Goal: Task Accomplishment & Management: Manage account settings

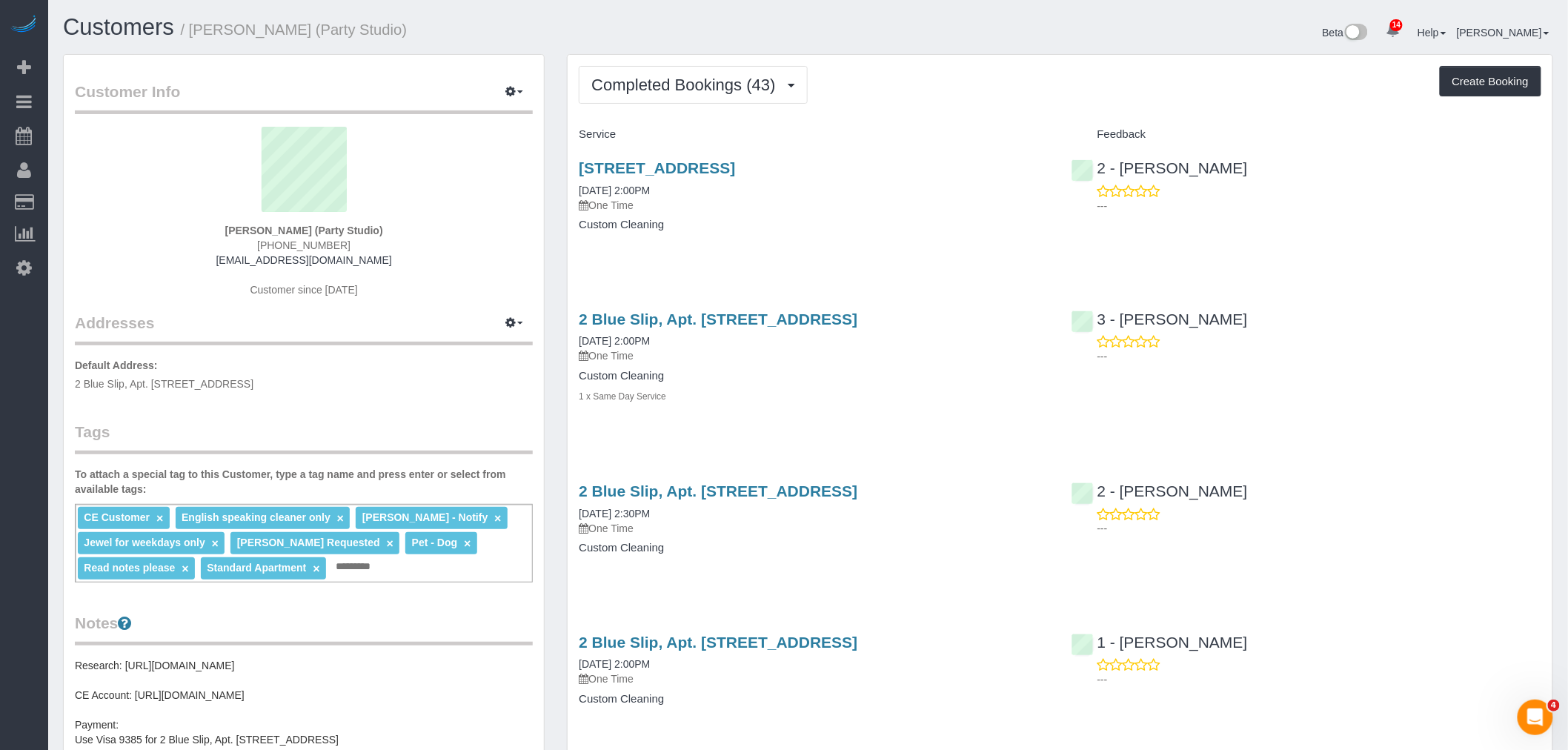
click at [1006, 30] on div "Beta 14 Your Notifications You have 0 alerts × You have 2 to charge for 09/06/2…" at bounding box center [1187, 34] width 757 height 39
drag, startPoint x: 1033, startPoint y: 33, endPoint x: 1014, endPoint y: 47, distance: 23.6
click at [1033, 35] on div "Beta 14 Your Notifications You have 0 alerts × You have 2 to charge for 09/06/2…" at bounding box center [1187, 34] width 757 height 39
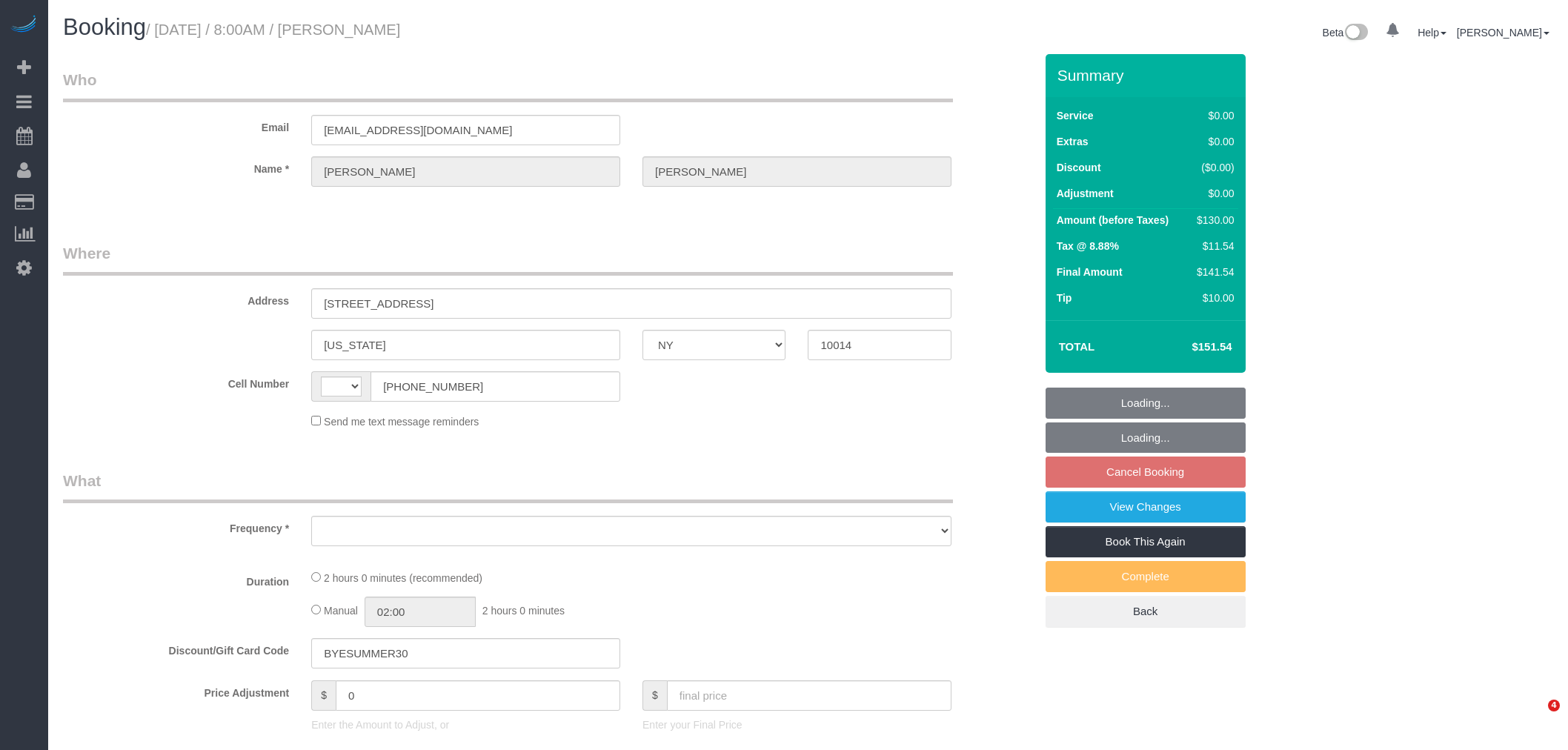
select select "NY"
select select "string:[GEOGRAPHIC_DATA]"
select select "object:689"
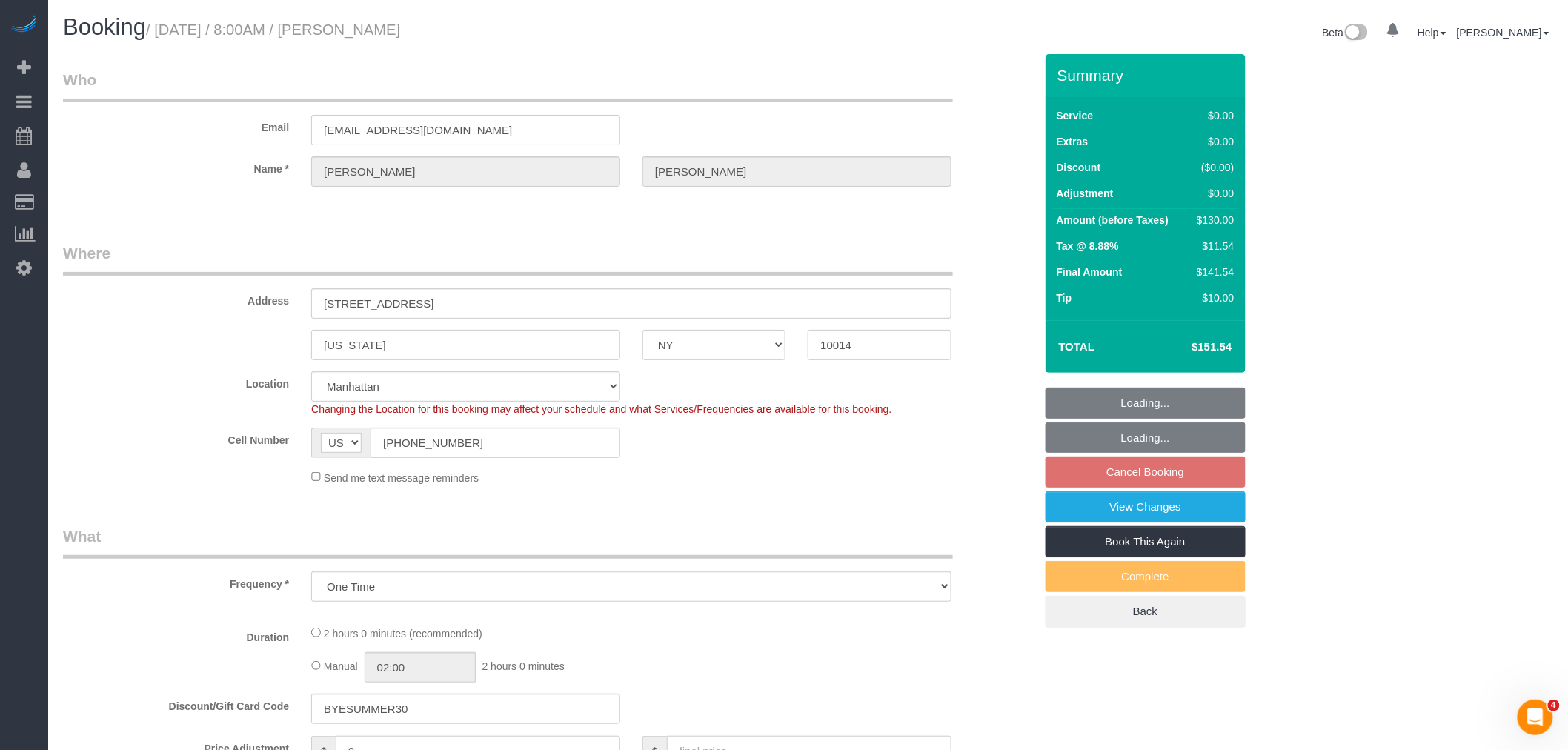
select select "string:stripe-pm_1Pfjch4VGloSiKo7AJlqPFb3"
select select "number:89"
select select "number:90"
select select "number:15"
select select "number:5"
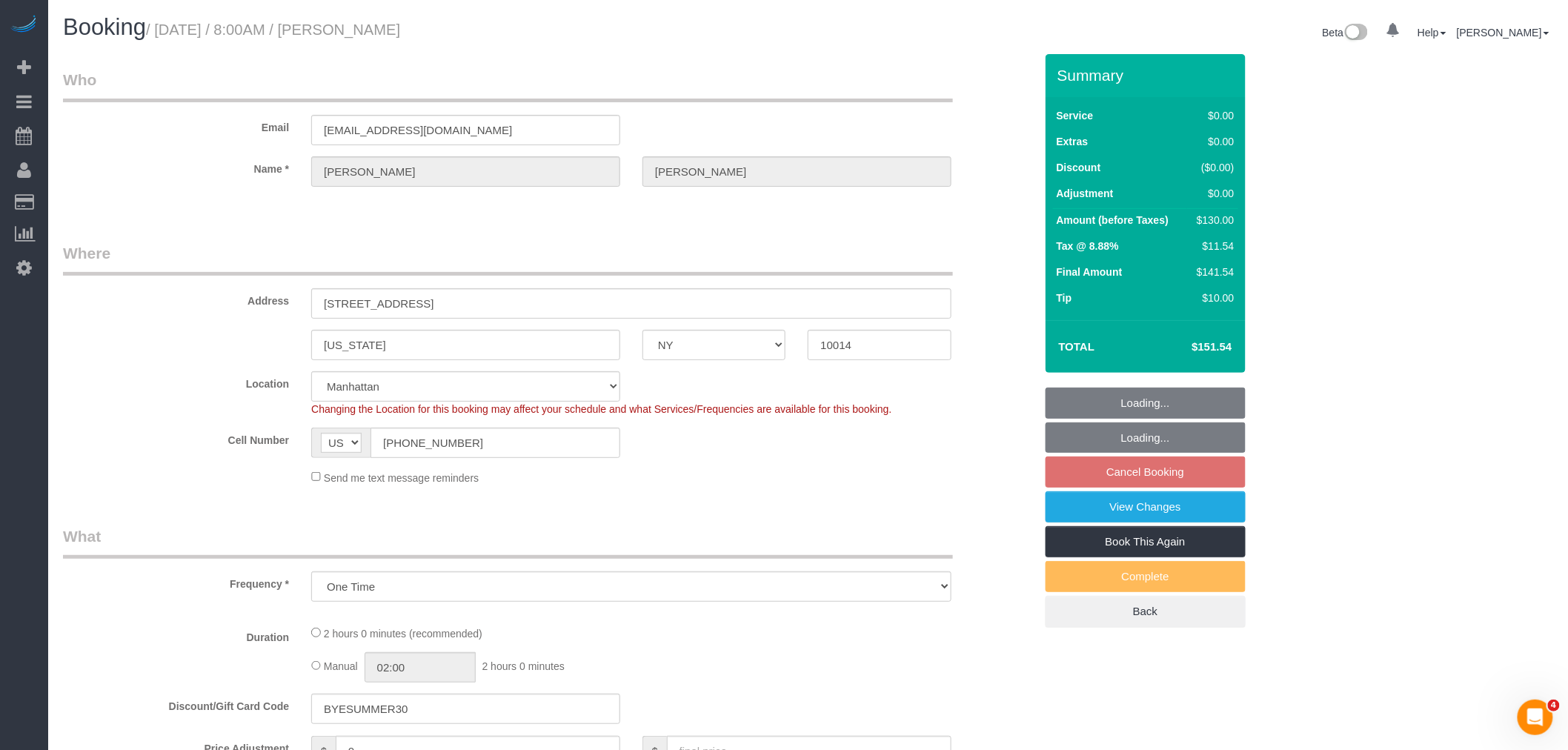
select select "object:845"
select select "1"
select select "spot1"
select select "1"
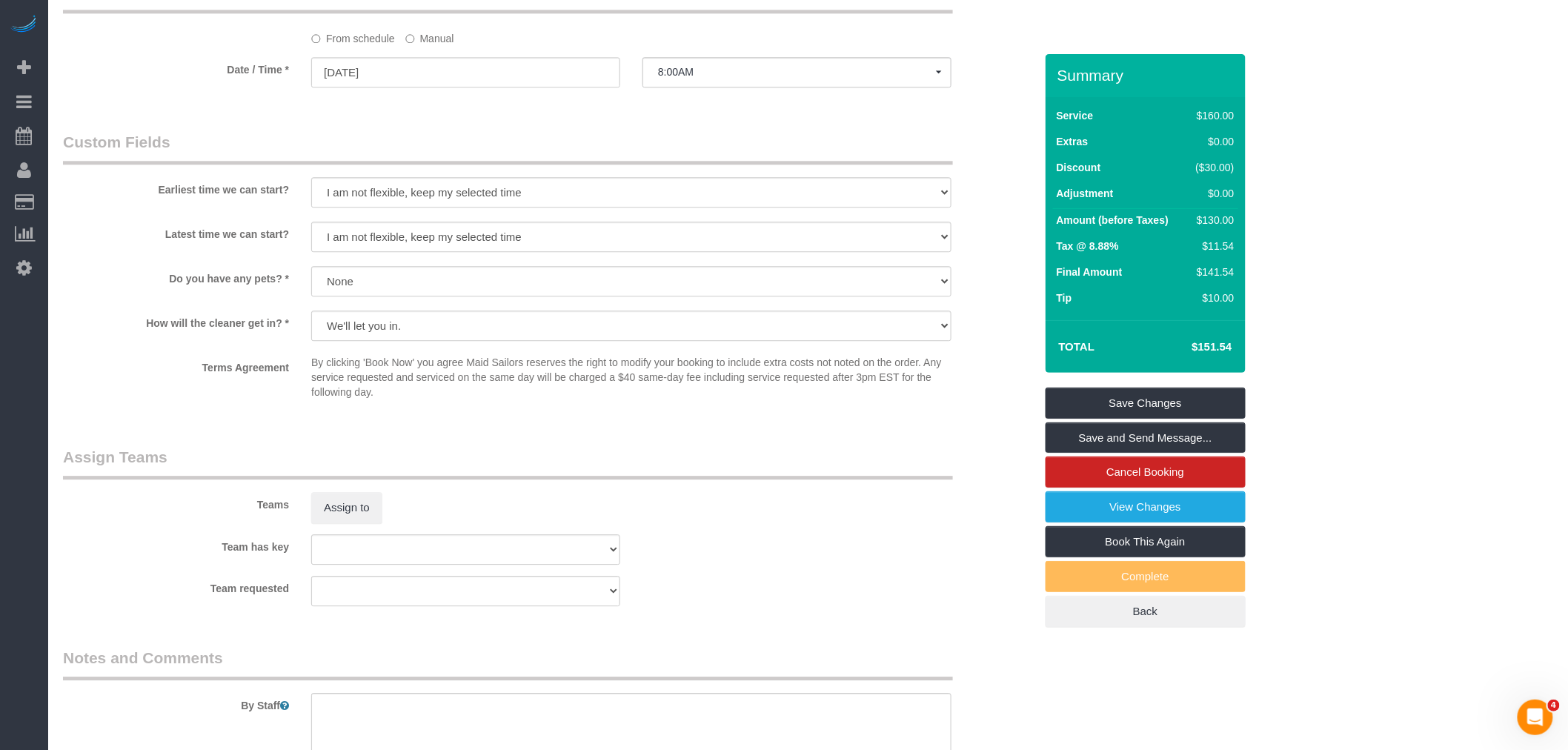
scroll to position [1804, 0]
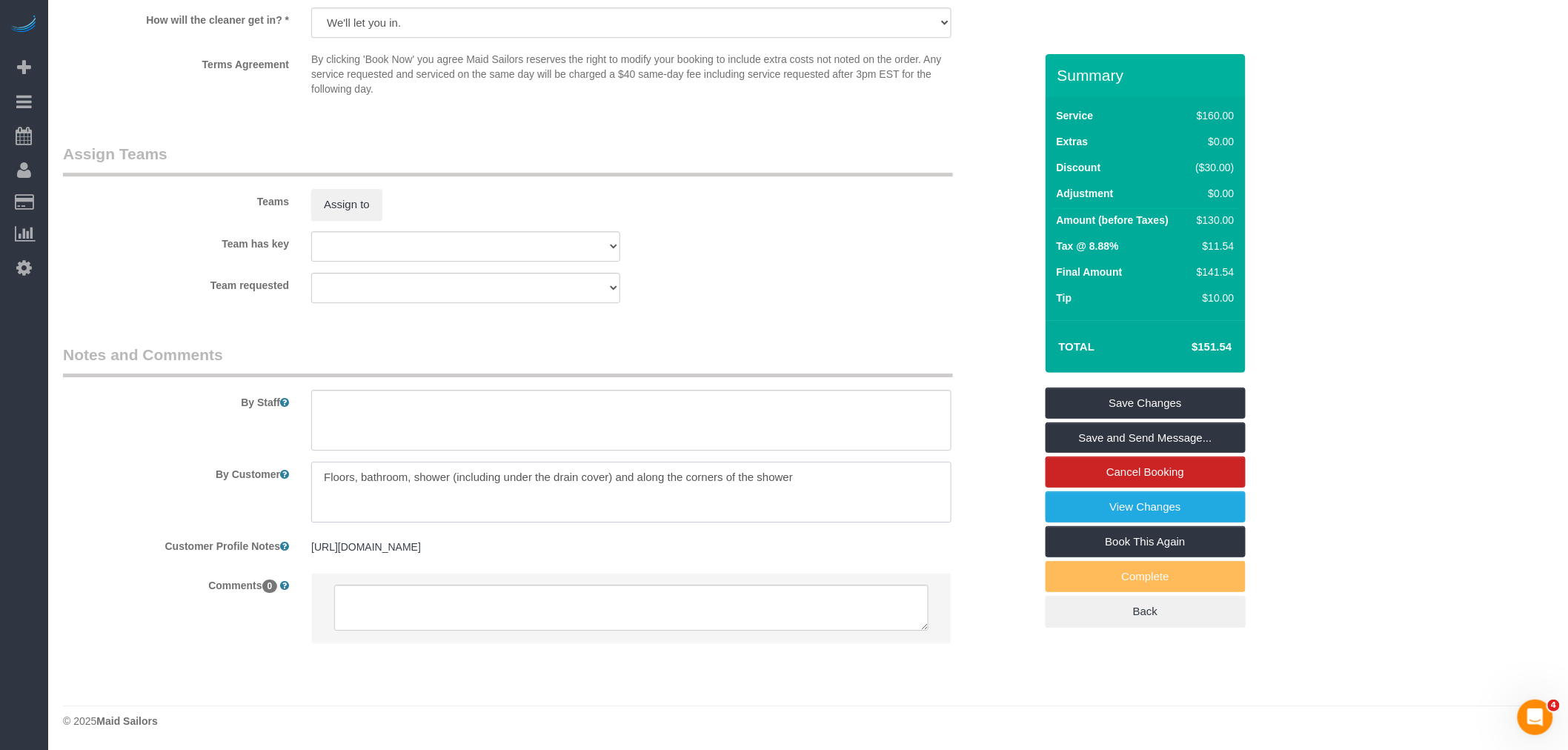
drag, startPoint x: 502, startPoint y: 481, endPoint x: 746, endPoint y: 441, distance: 247.3
click at [730, 476] on textarea at bounding box center [631, 492] width 640 height 60
click at [832, 310] on fieldset "Assign Teams Teams Assign to Team has key 000- Donna Mercado 000 - Partnerships…" at bounding box center [549, 228] width 972 height 171
click at [872, 291] on div "Team requested 000- Donna Mercado 000 - Partnerships 000 - TEAM JOB 0 - Delilah…" at bounding box center [549, 287] width 993 height 30
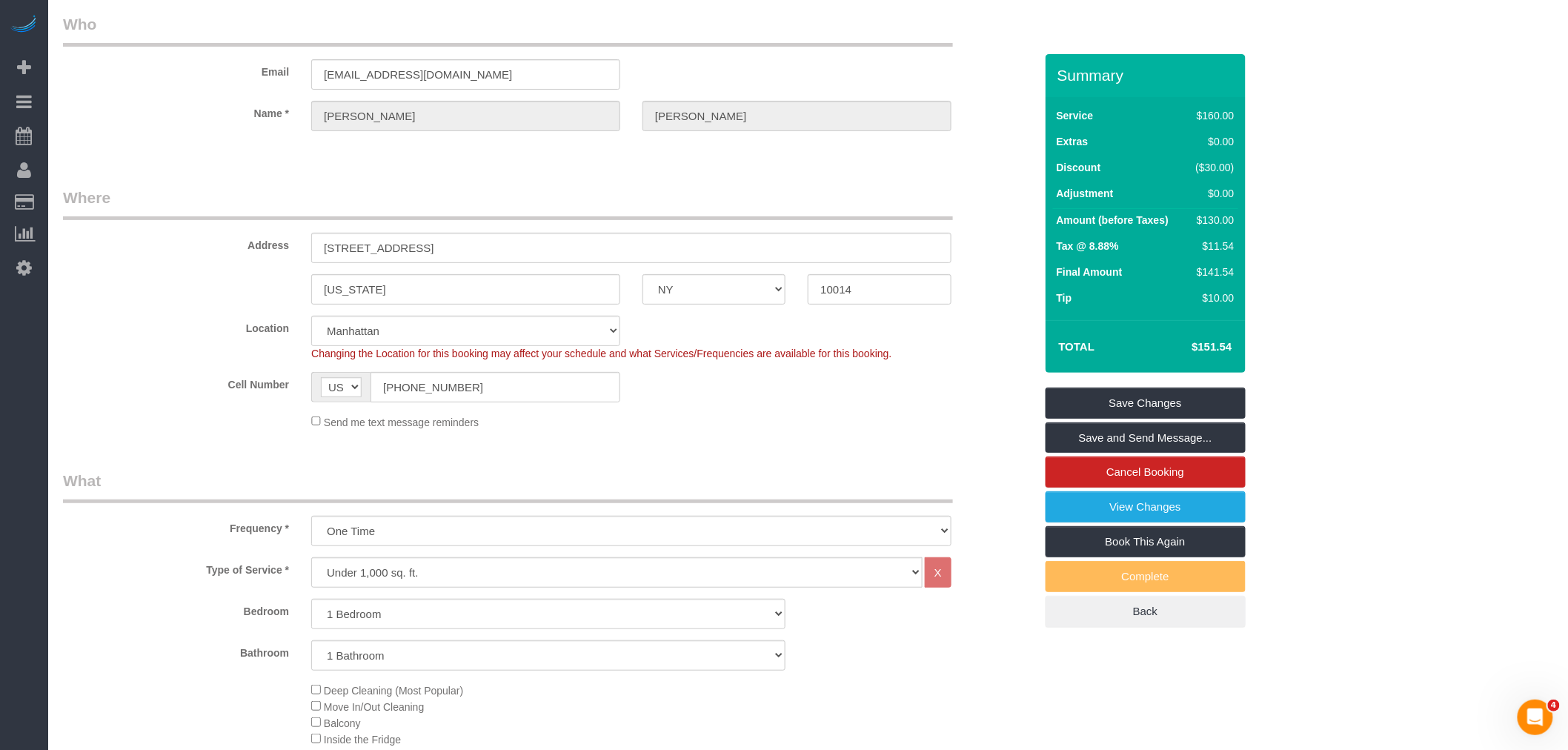
scroll to position [0, 0]
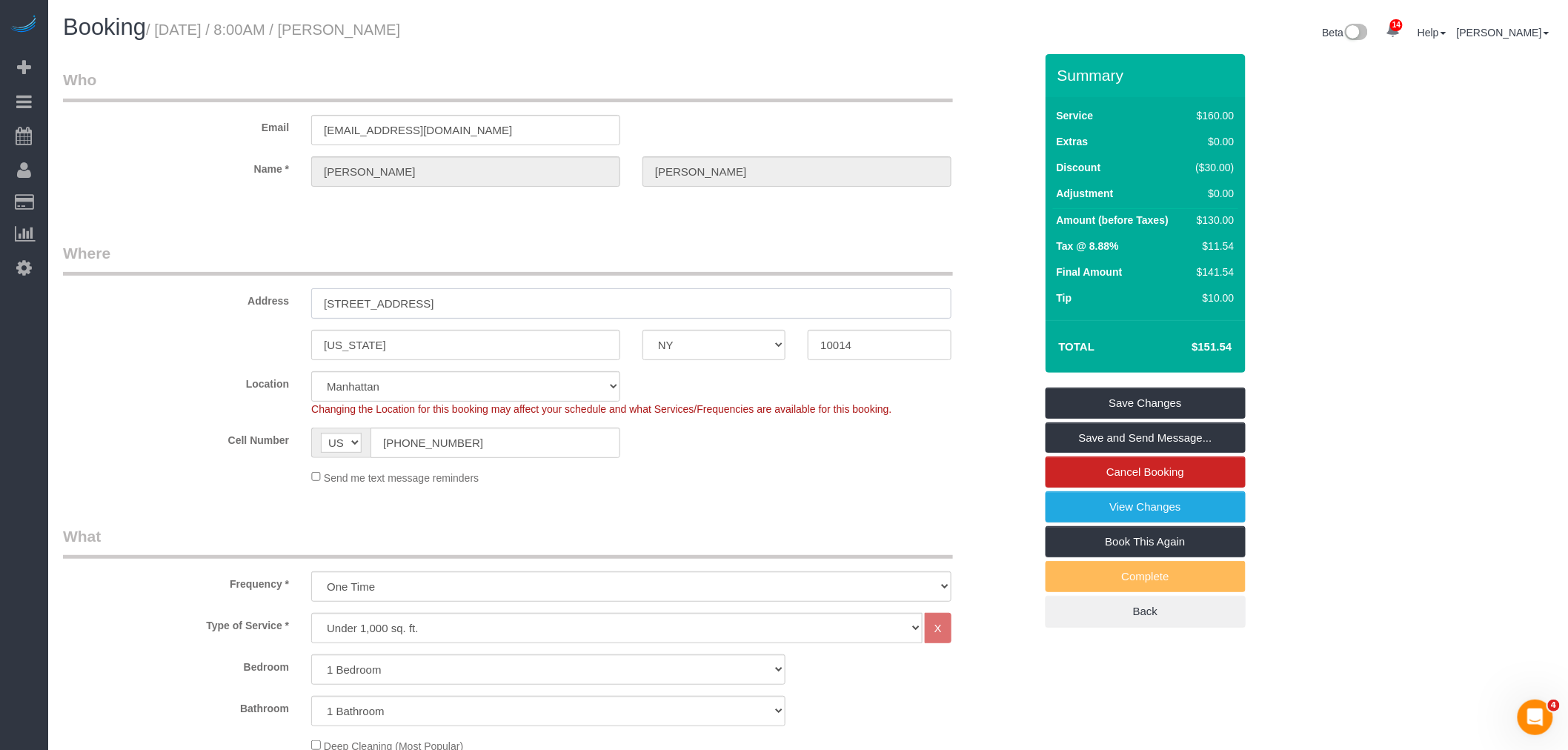
click at [403, 306] on input "123 Bank Street Apt 470" at bounding box center [631, 303] width 640 height 30
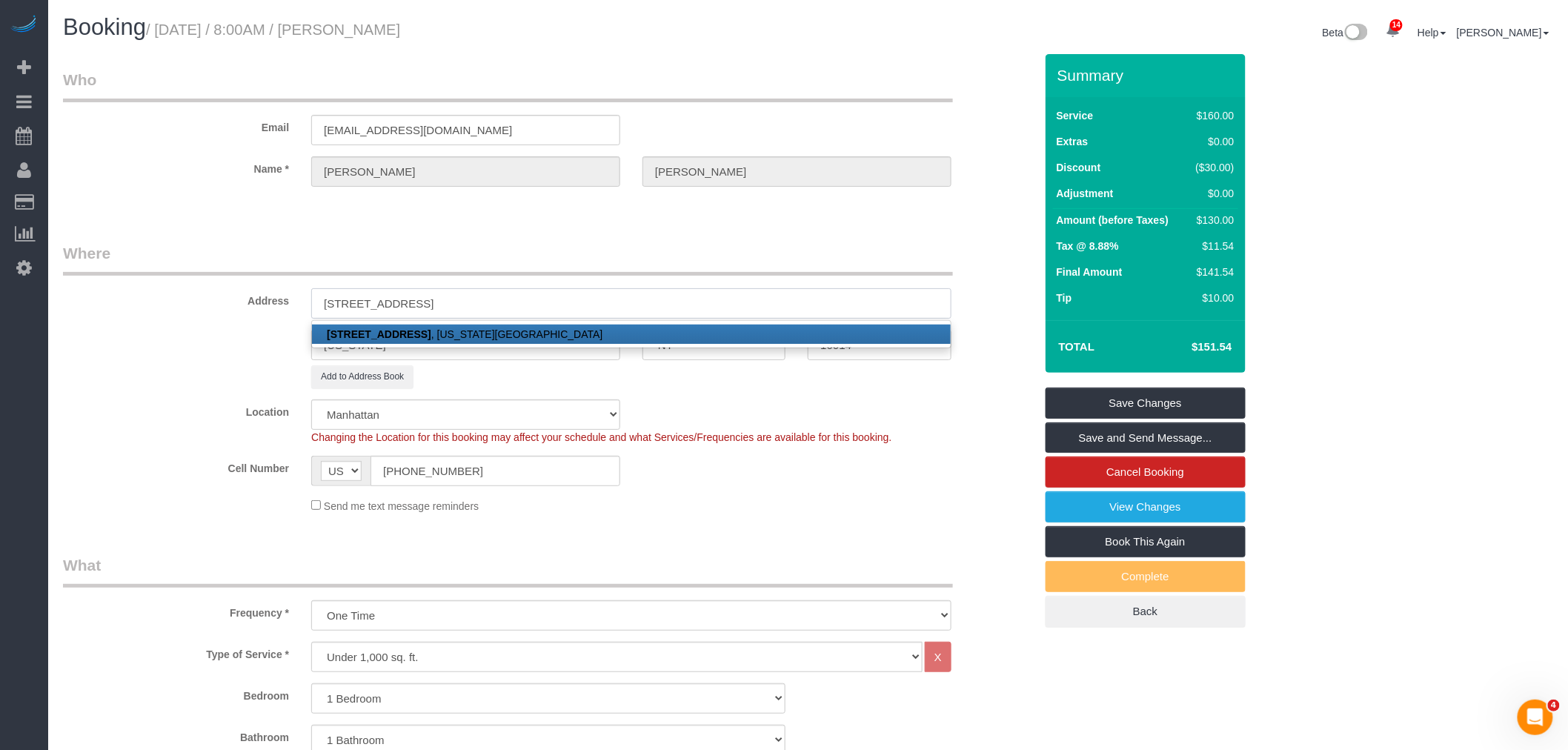
drag, startPoint x: 420, startPoint y: 305, endPoint x: 448, endPoint y: 304, distance: 28.0
click at [421, 305] on input "123 Bank Street, Apt 470" at bounding box center [631, 303] width 640 height 30
type input "123 Bank Street, Apt. 470"
click at [515, 263] on legend "Where" at bounding box center [508, 259] width 890 height 33
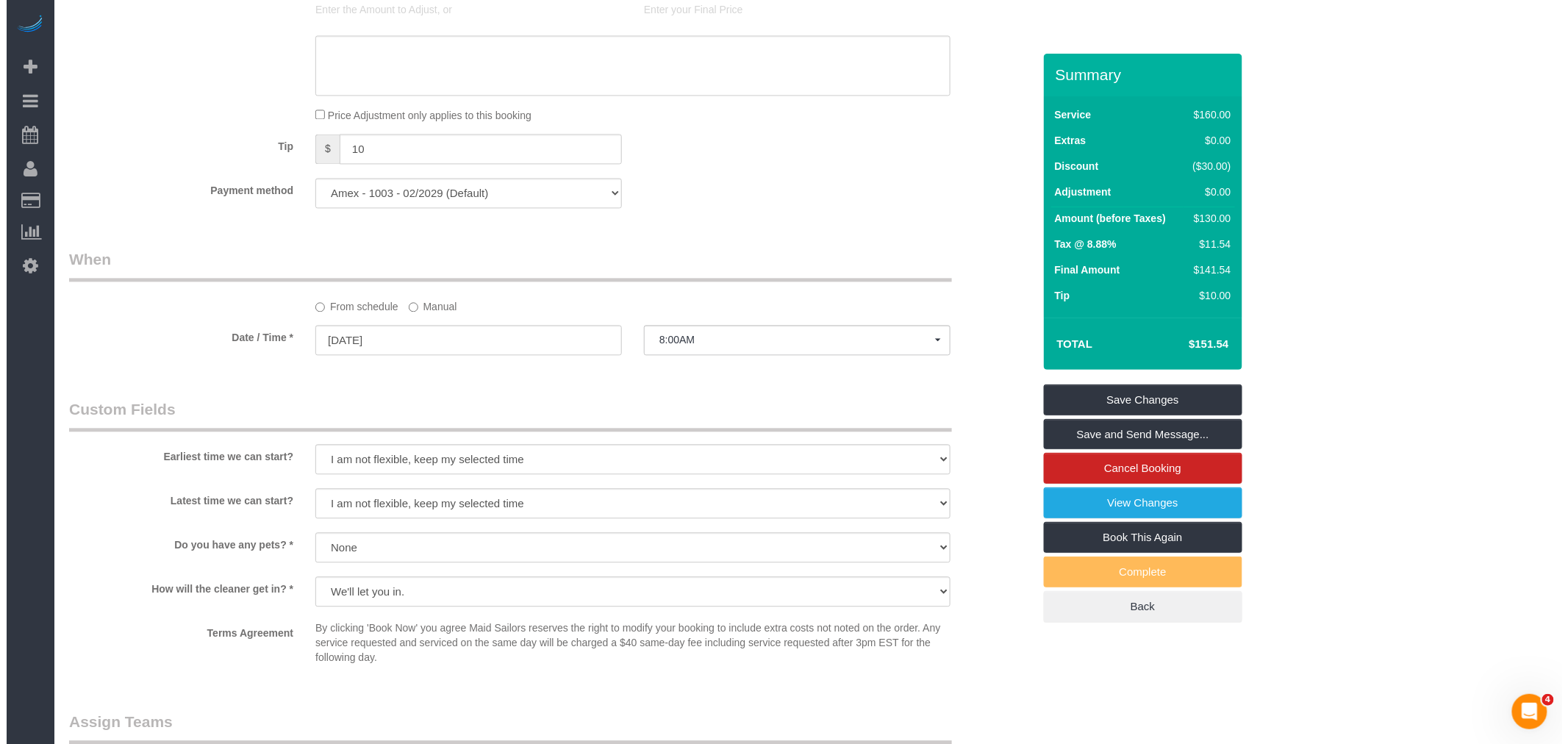
scroll to position [1572, 0]
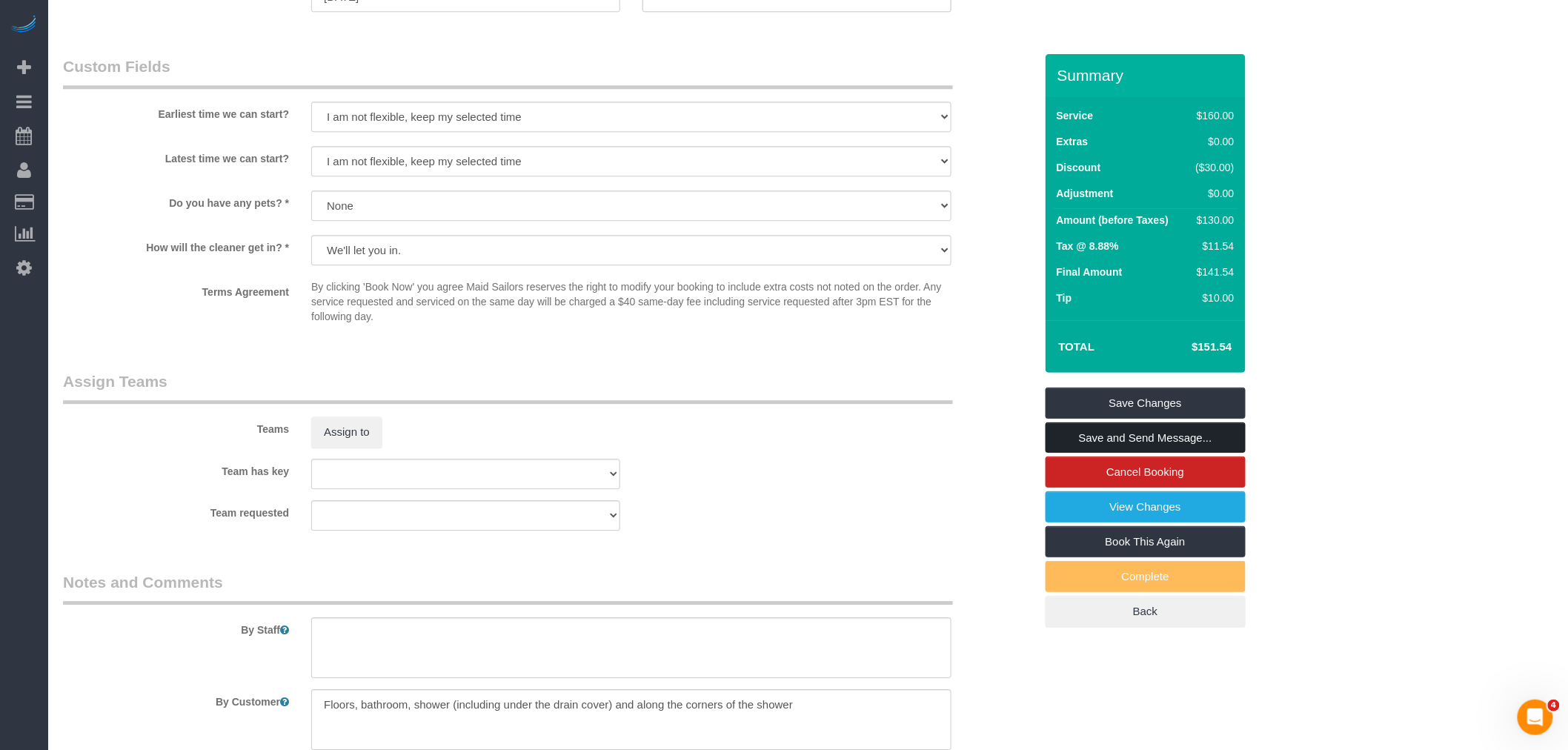
click at [1174, 443] on link "Save and Send Message..." at bounding box center [1145, 438] width 200 height 31
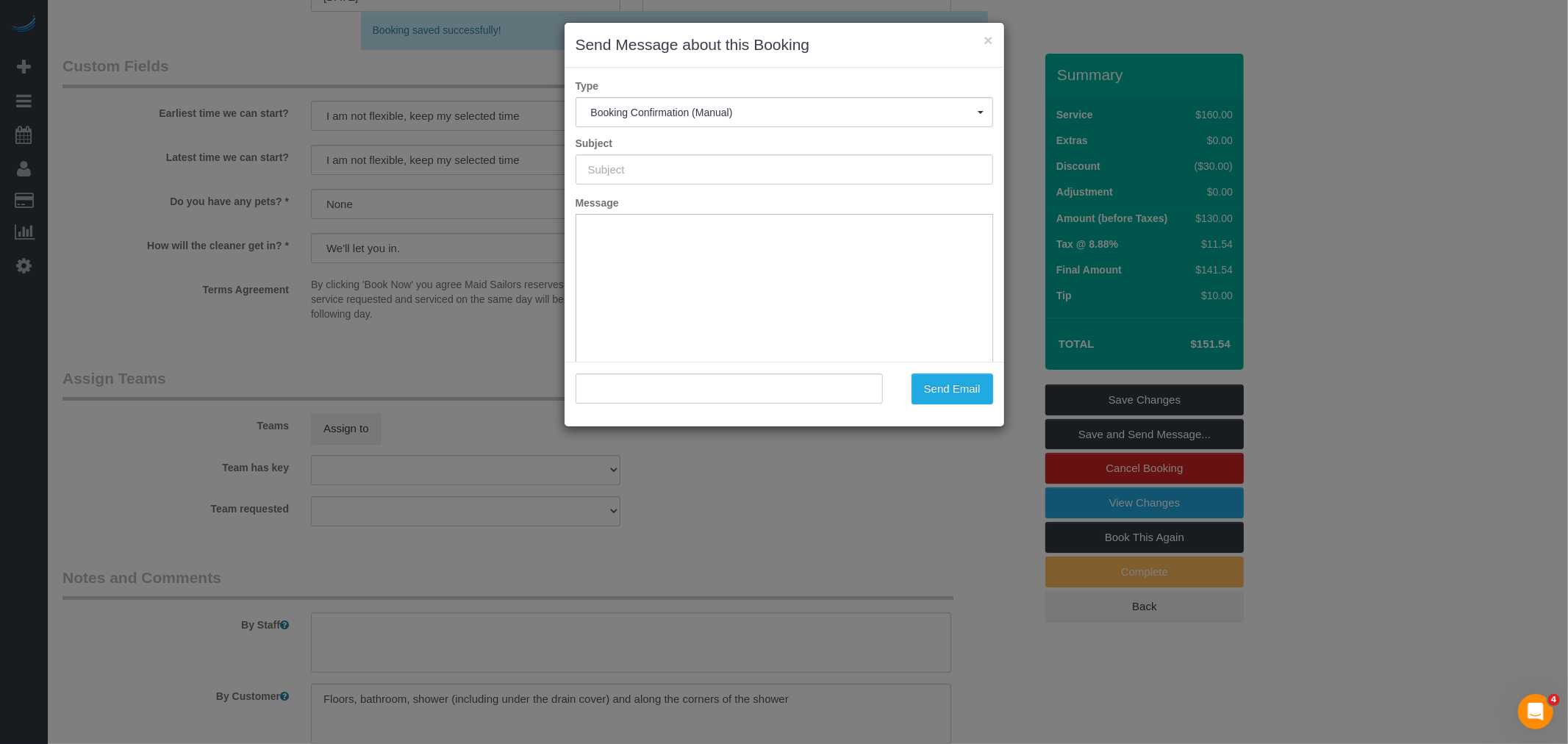
scroll to position [0, 0]
type input "Cleaning Confirmed for 09/10/2025 at 8:00am"
type input ""Blake Goodman" <bgoodman103@gmail.com>"
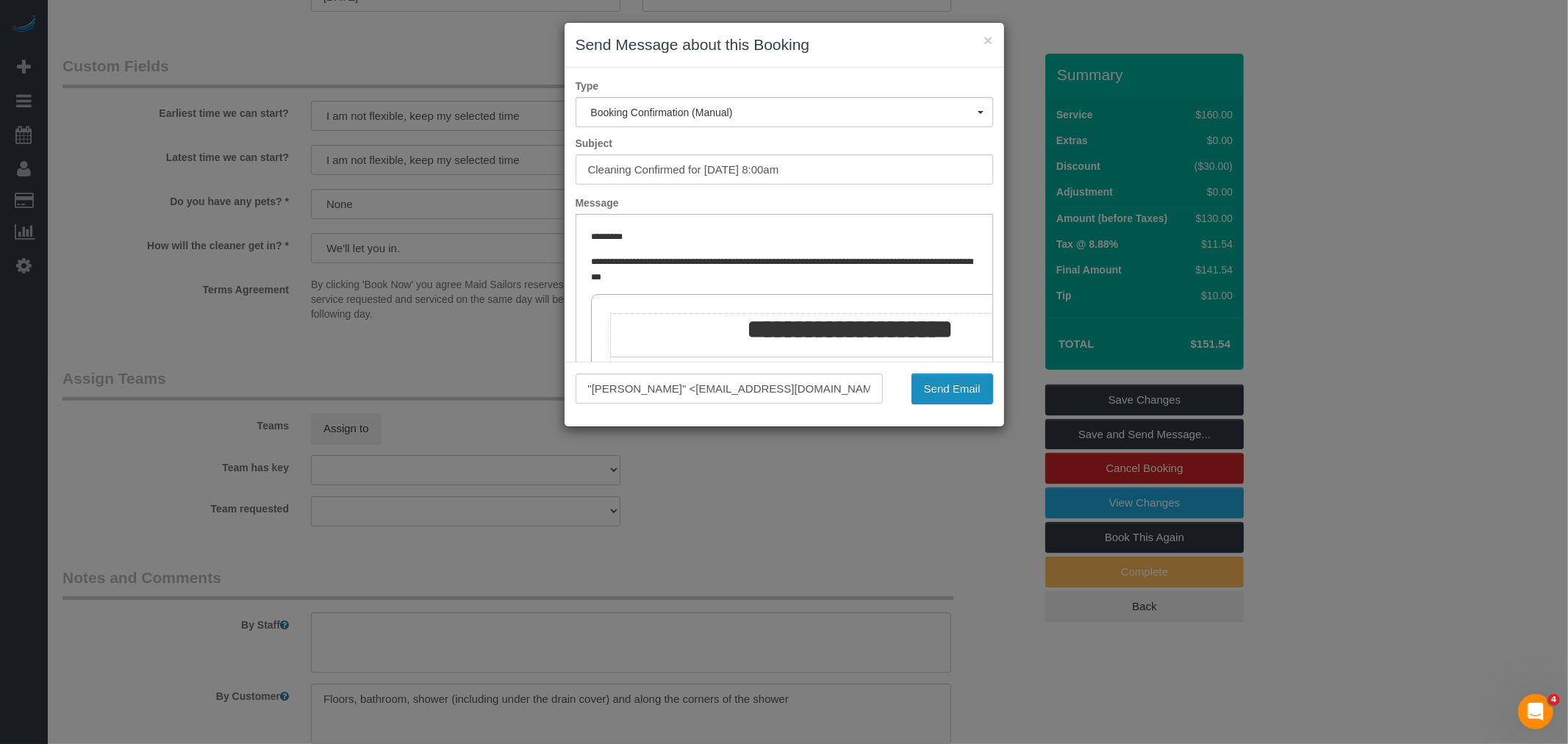
click at [938, 385] on button "Send Email" at bounding box center [952, 388] width 82 height 31
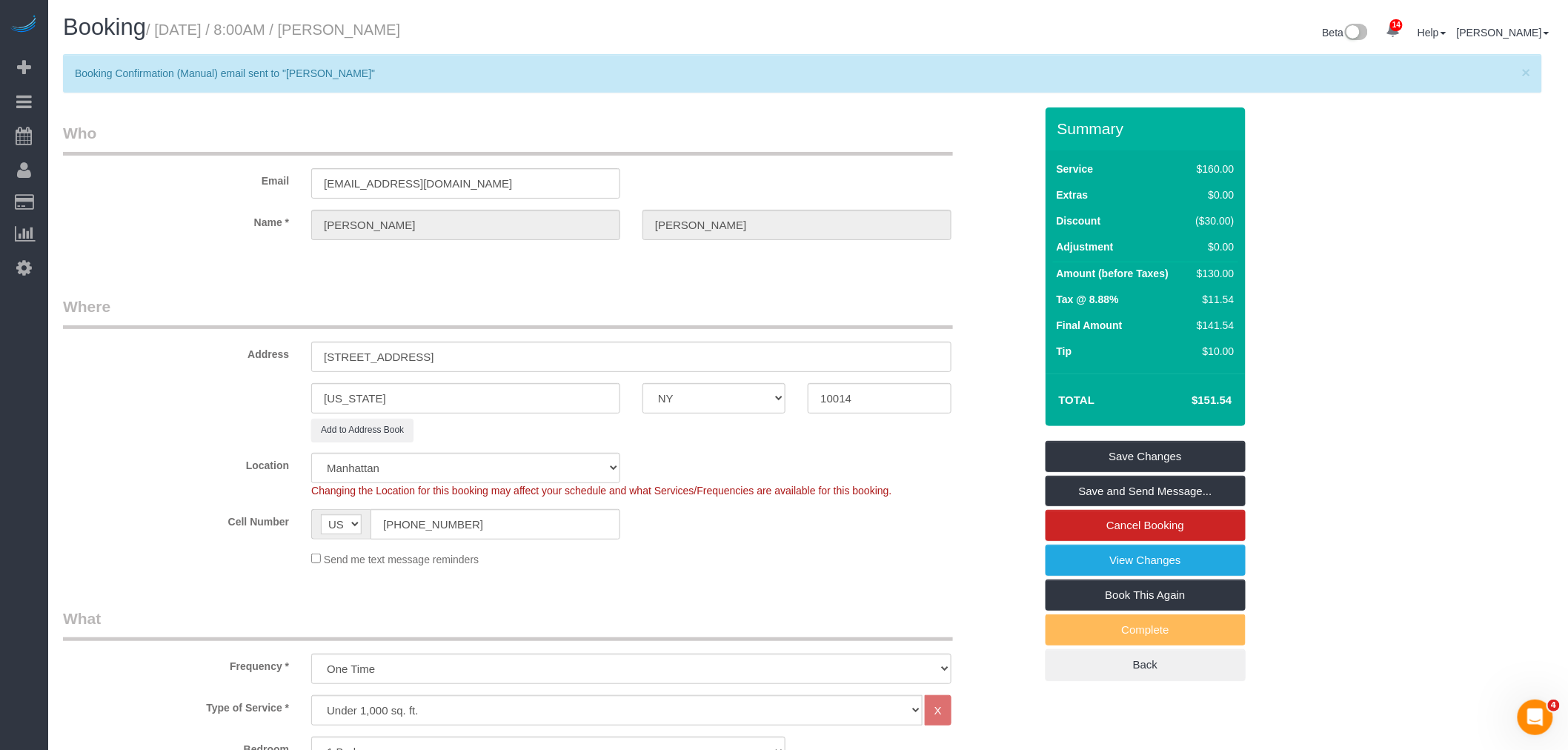
drag, startPoint x: 806, startPoint y: 155, endPoint x: 783, endPoint y: 136, distance: 29.8
click at [808, 155] on legend "Who" at bounding box center [508, 139] width 890 height 33
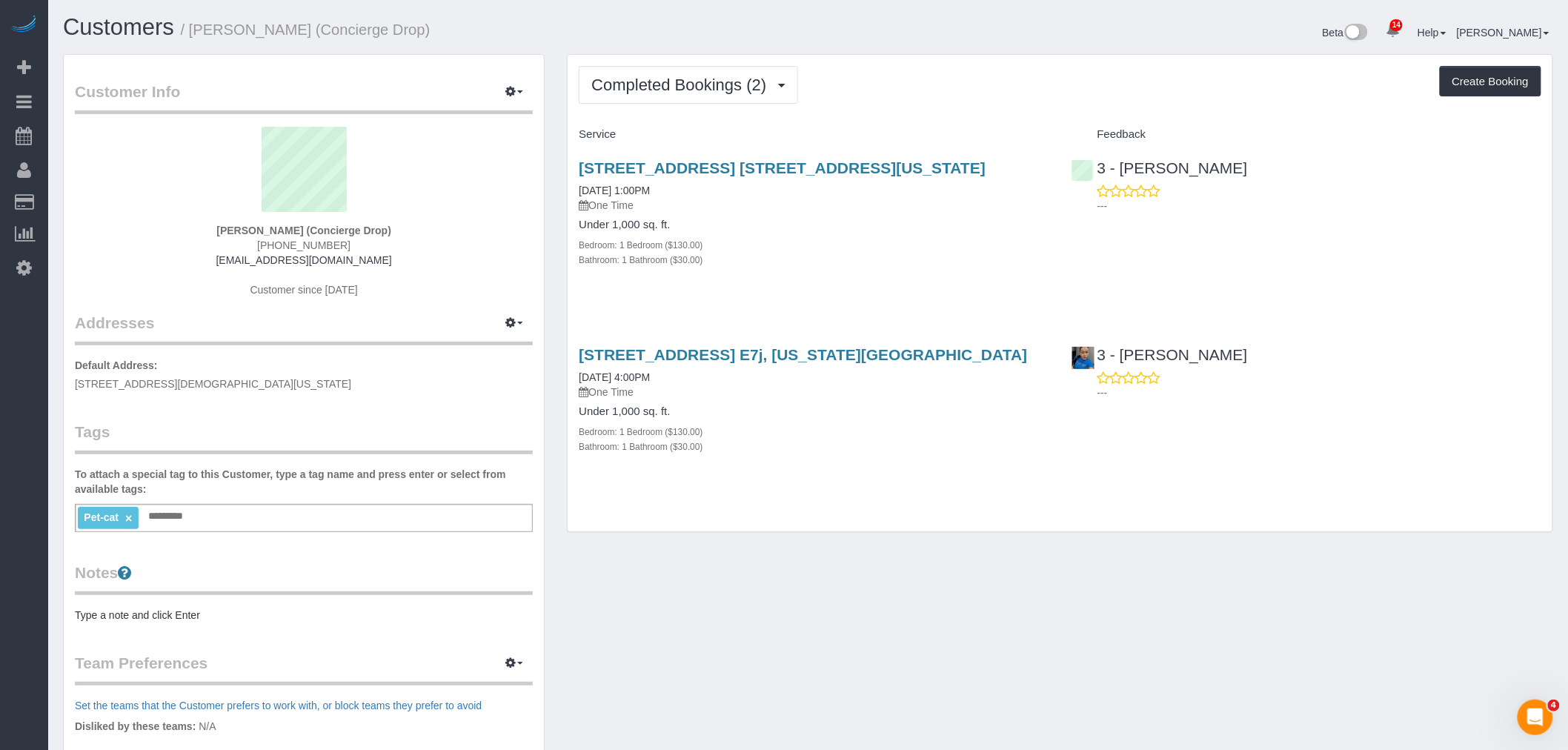
click at [996, 114] on div "Completed Bookings (2) Completed Bookings (2) Upcoming Bookings (2) Cancelled B…" at bounding box center [1059, 294] width 984 height 477
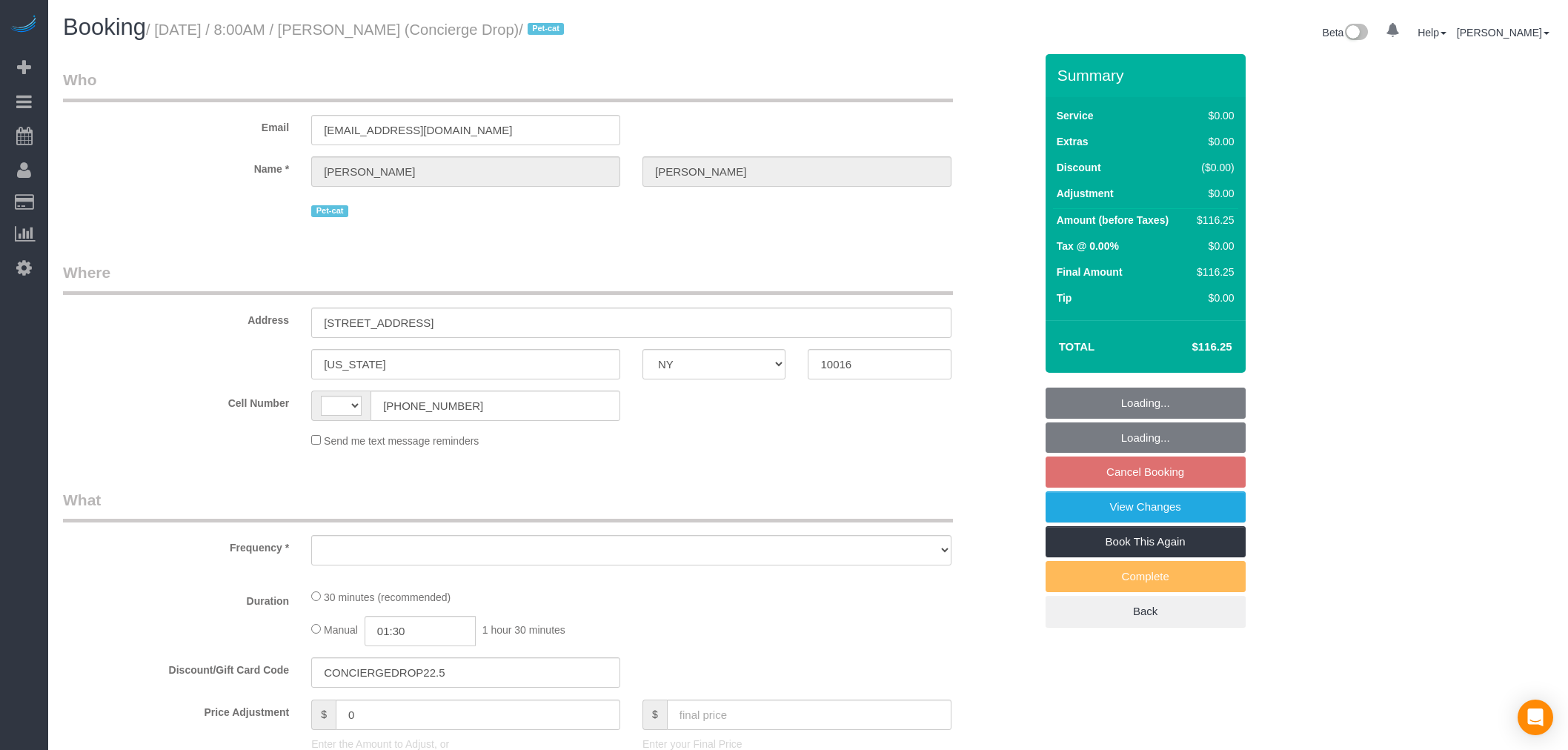
select select "NY"
select select "string:US"
select select "object:740"
select select "number:89"
select select "number:90"
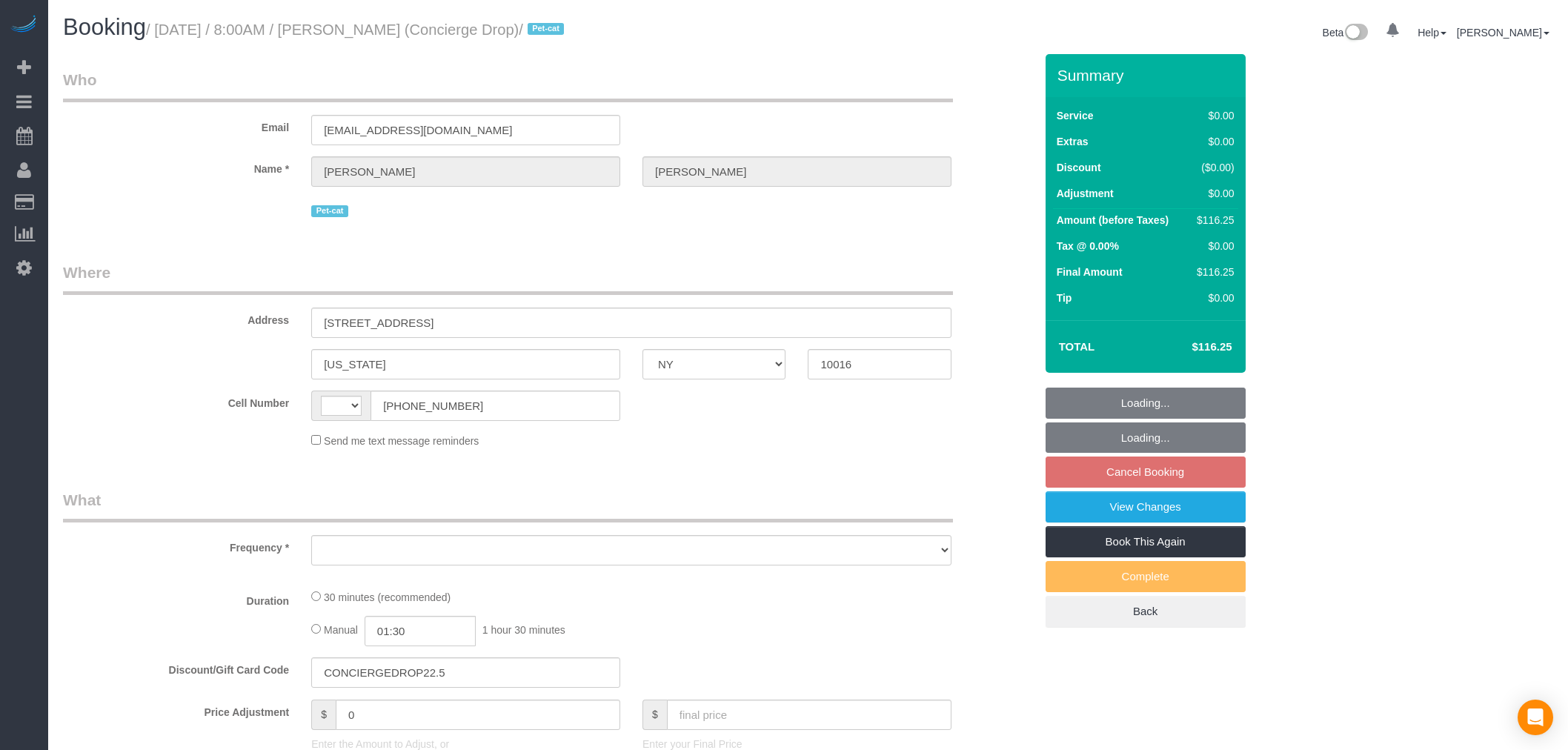
select select "number:13"
select select "number:6"
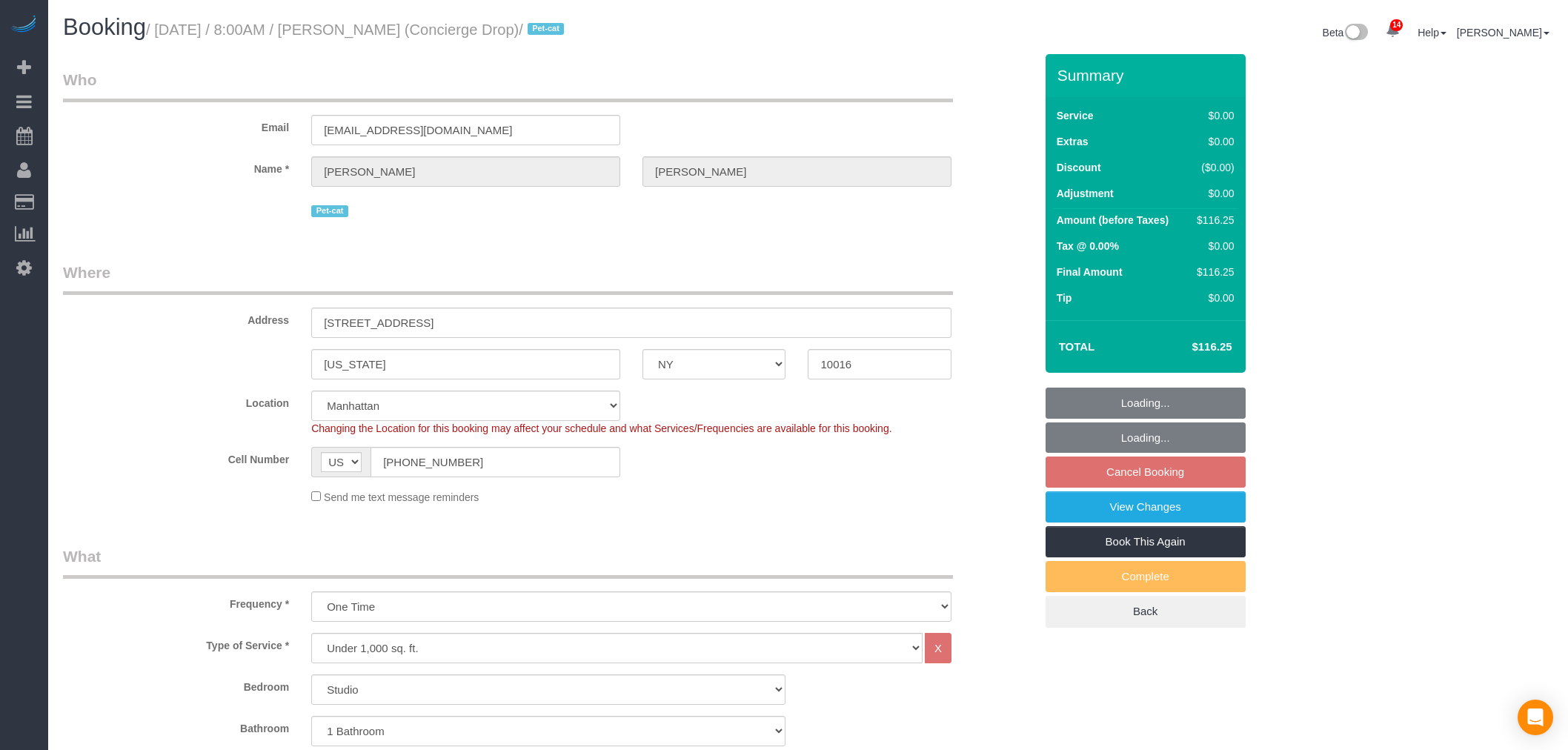
select select "string:stripe-pm_1RaQn24VGloSiKo7zeOF73Wj"
select select "object:1451"
select select "spot1"
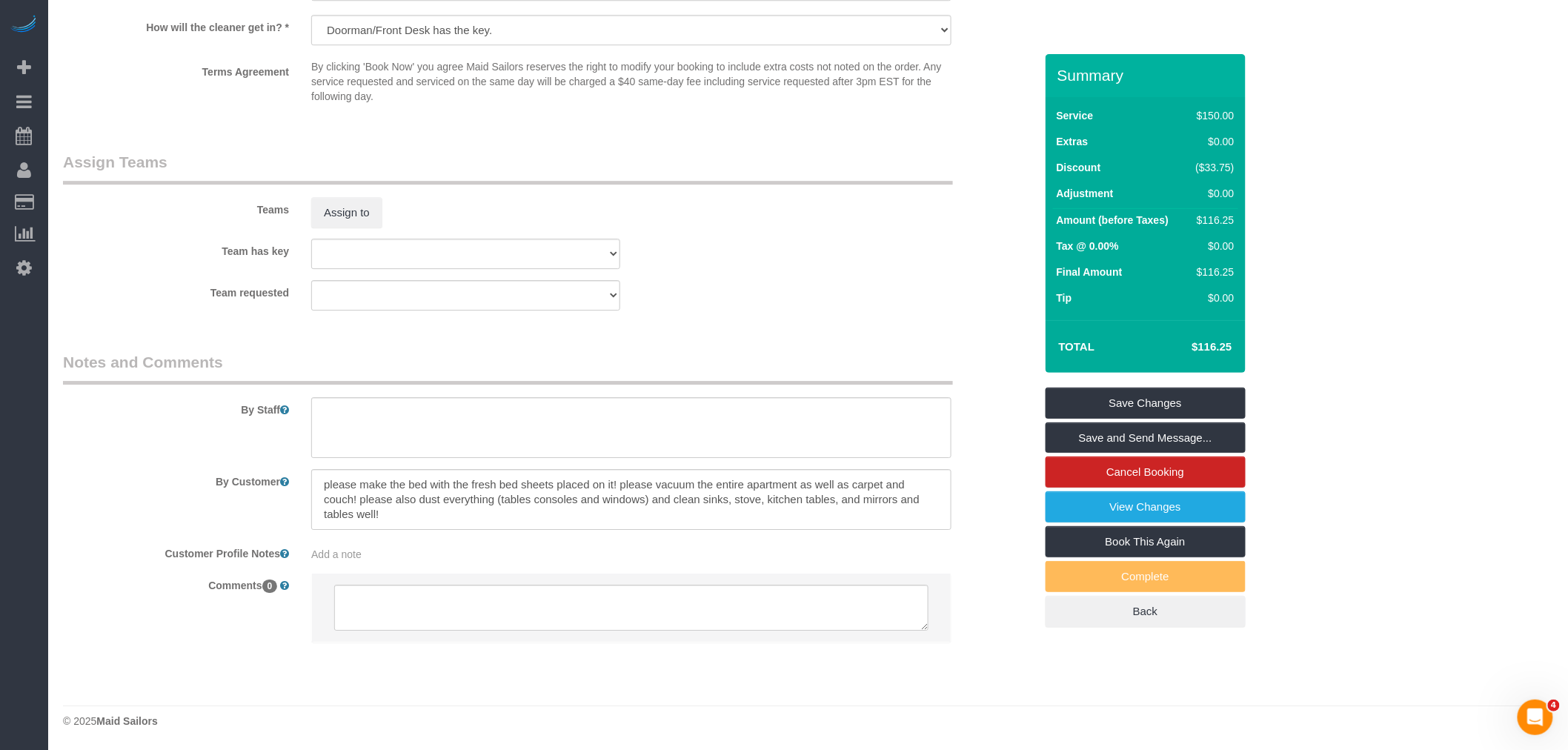
scroll to position [1817, 0]
drag, startPoint x: 325, startPoint y: 485, endPoint x: 876, endPoint y: 497, distance: 551.1
click at [876, 497] on textarea at bounding box center [631, 499] width 640 height 60
click at [750, 287] on div "Team requested 000- Donna Mercado 000 - Partnerships 000 - TEAM JOB 0 - Delilah…" at bounding box center [549, 295] width 993 height 30
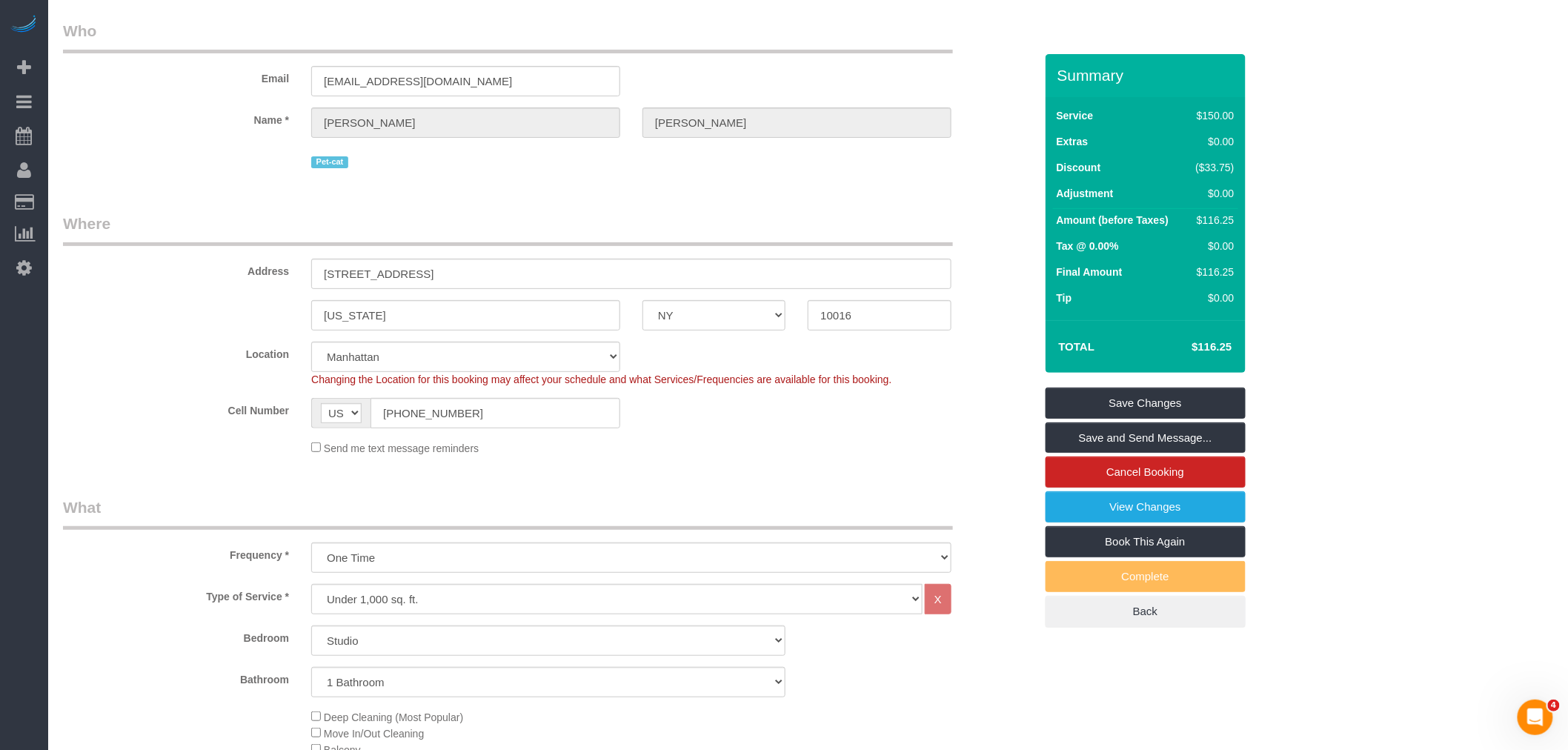
scroll to position [5, 0]
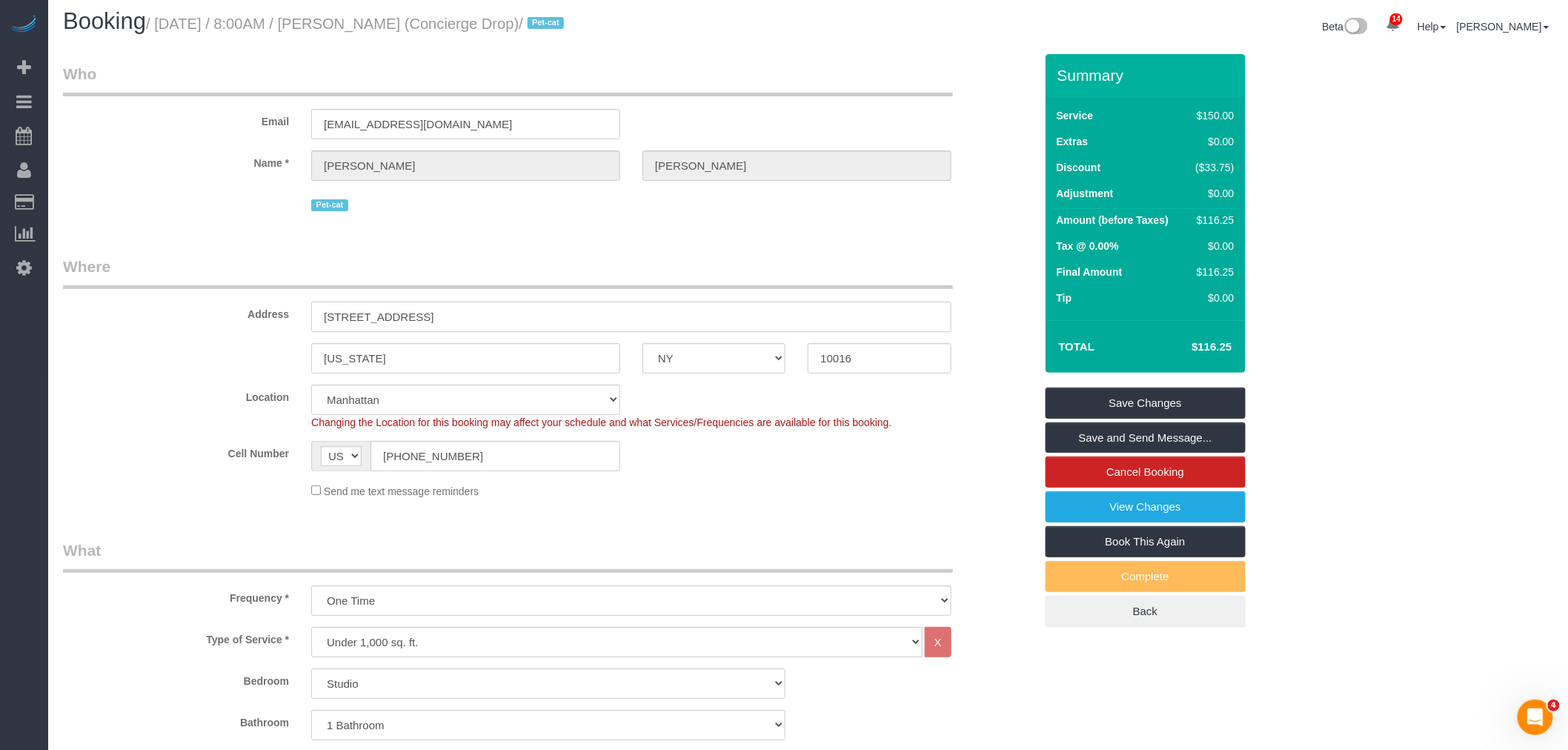
click at [392, 316] on input "626 1st Ave., W46J" at bounding box center [631, 316] width 640 height 30
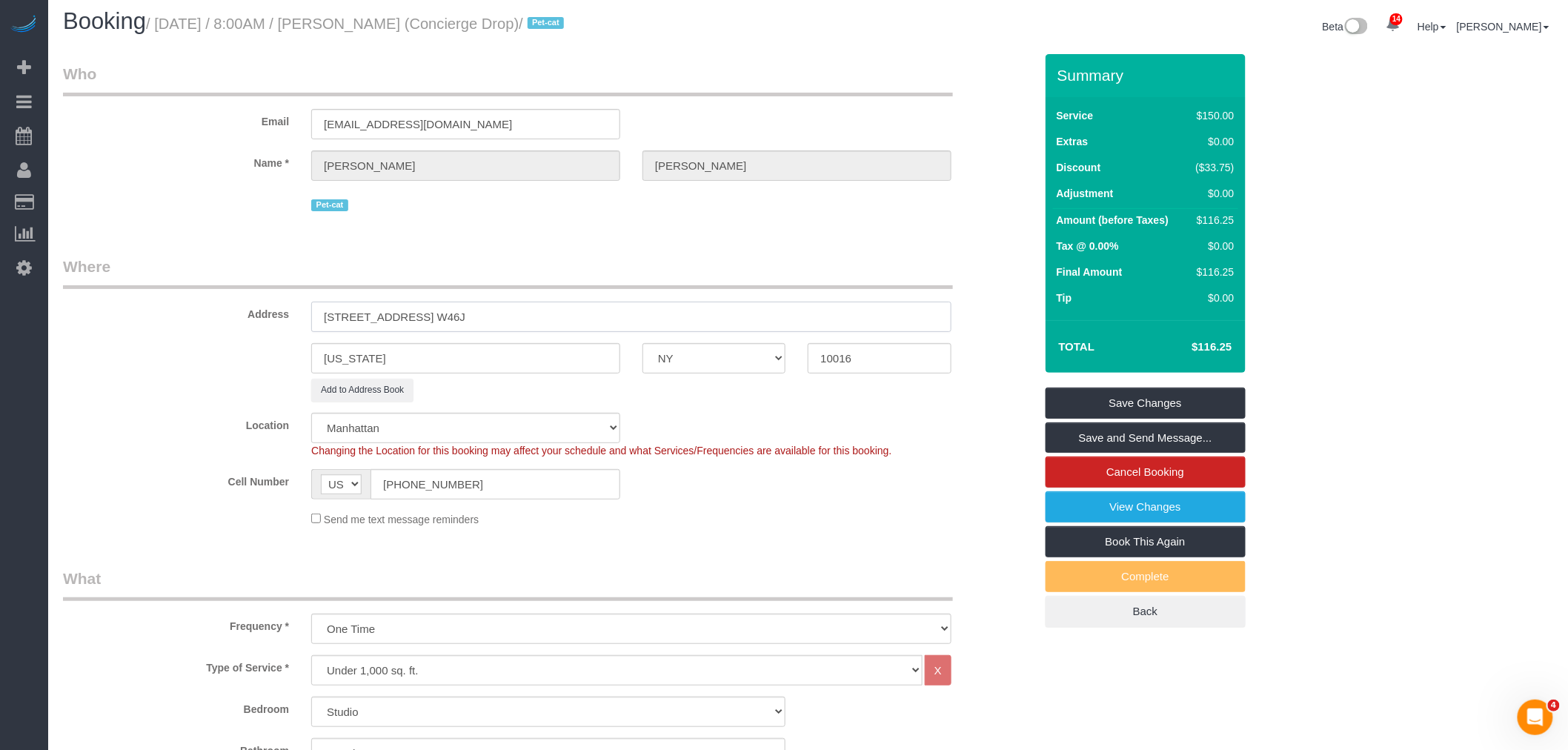
type input "626 1st Avenue, Apt. W46J"
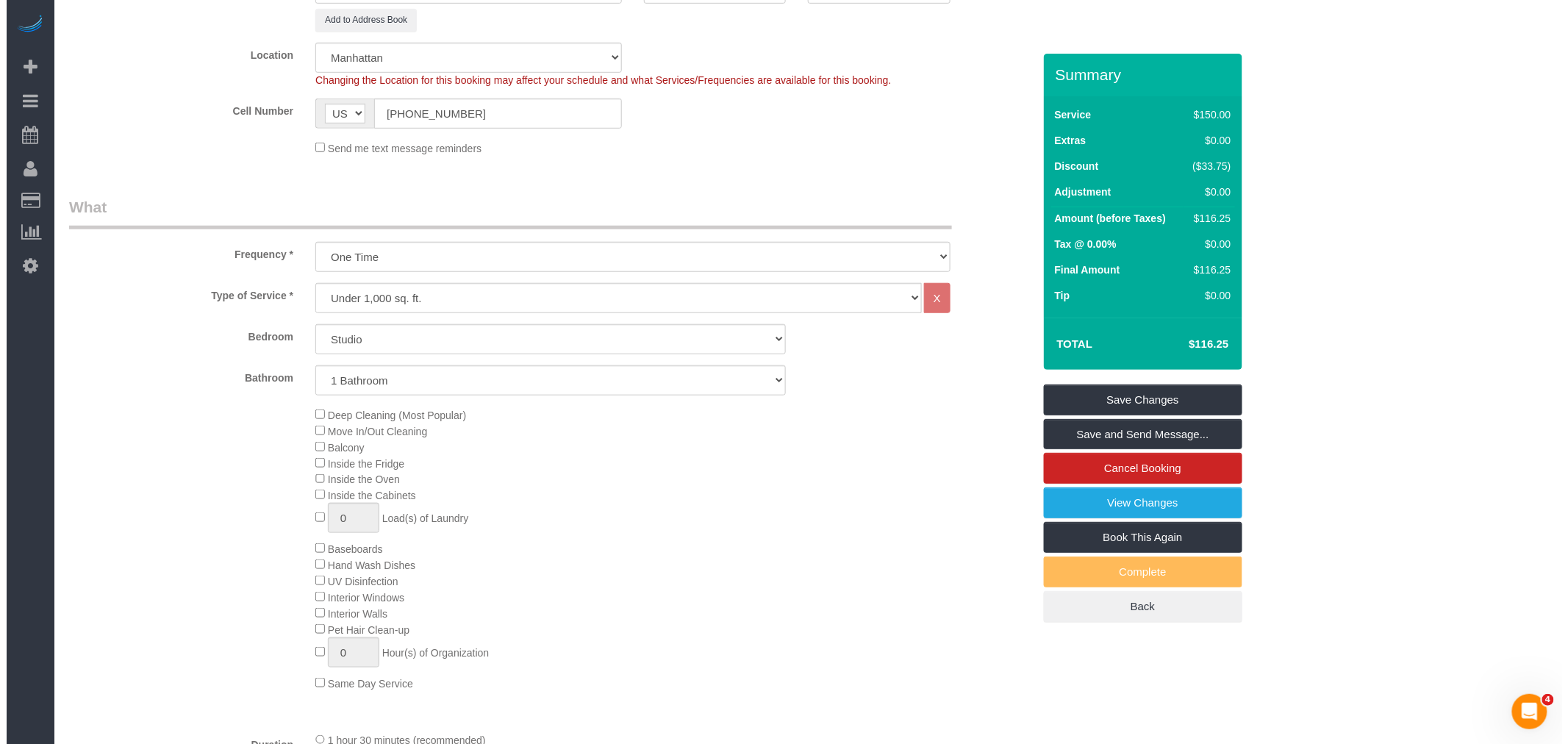
scroll to position [578, 0]
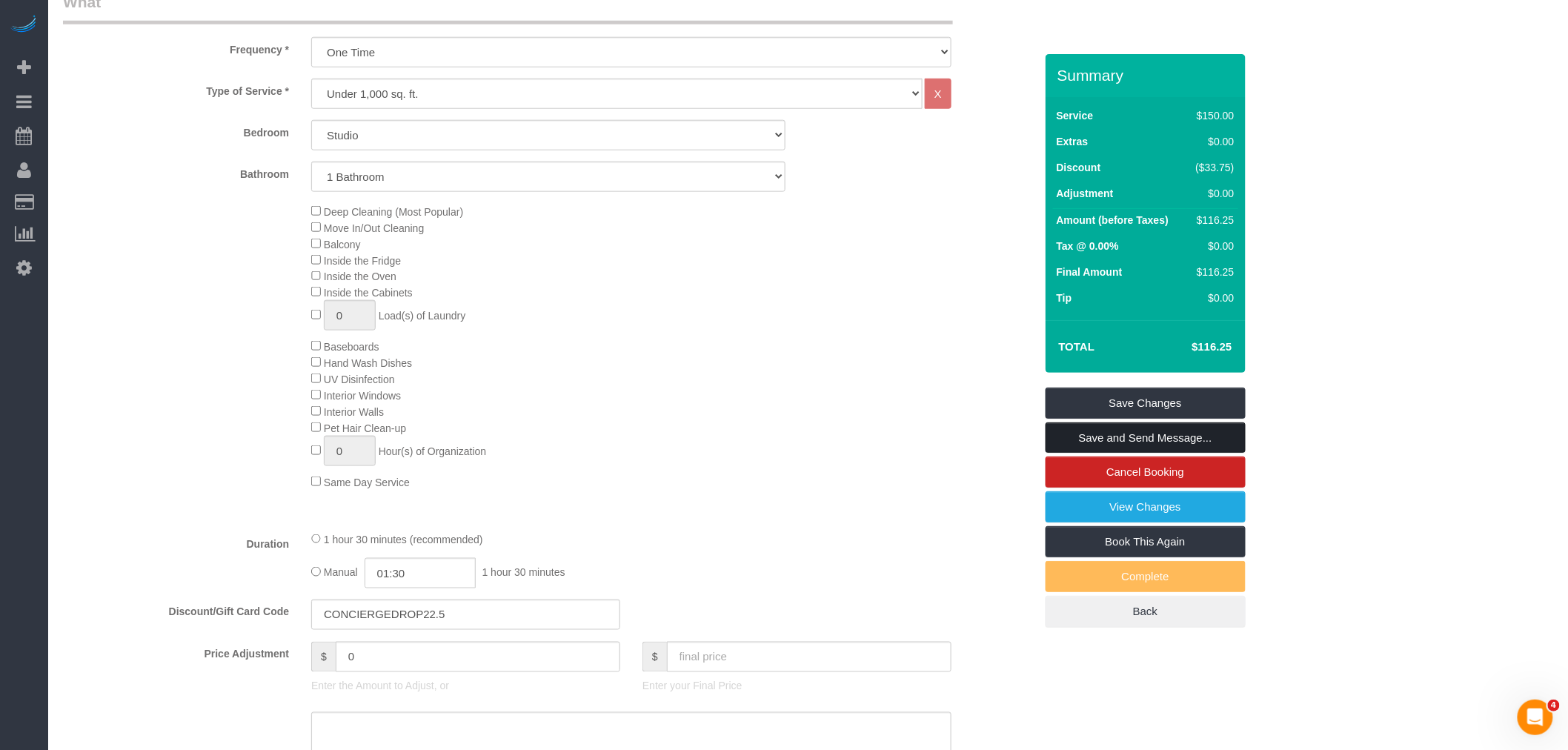
click at [1150, 440] on link "Save and Send Message..." at bounding box center [1145, 438] width 200 height 31
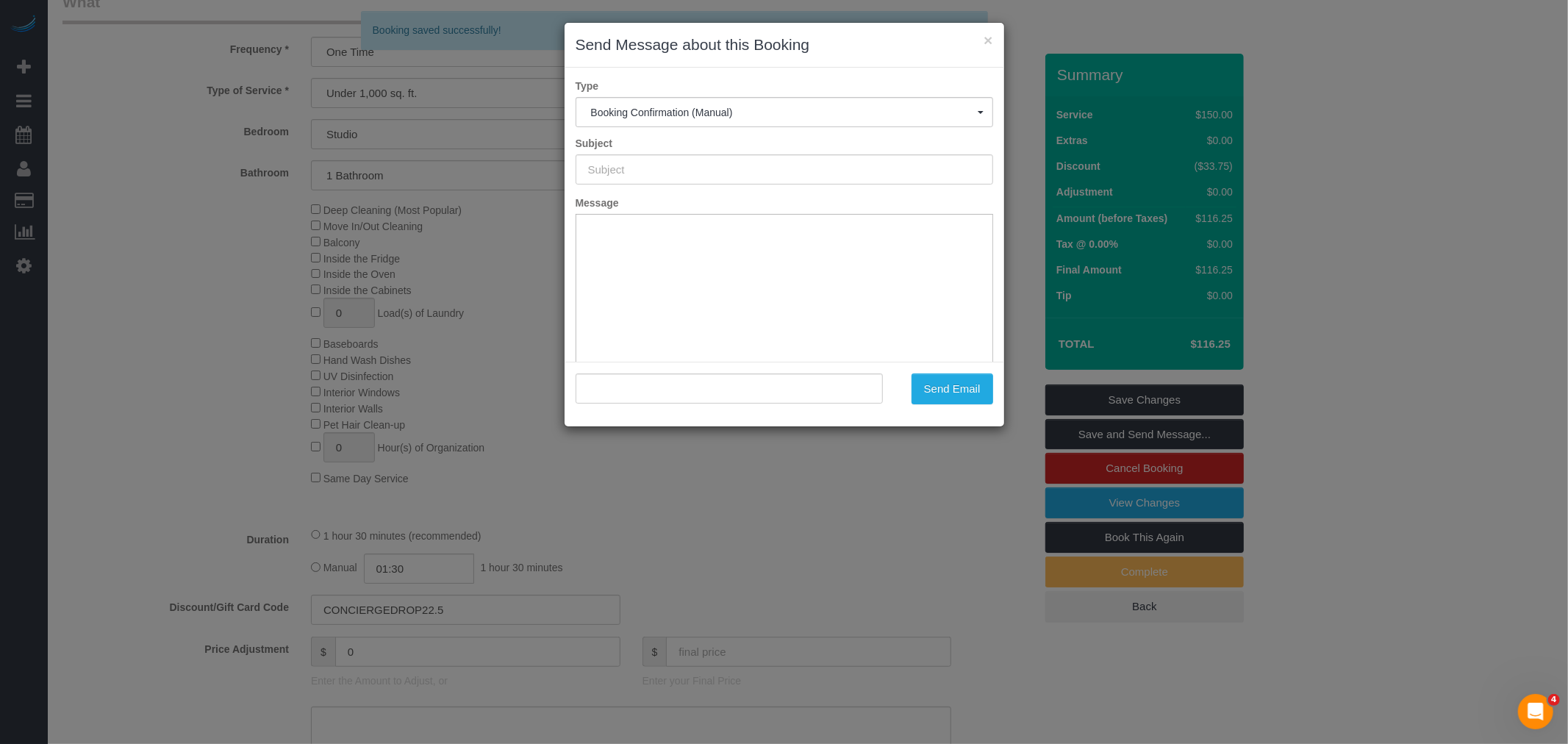
type input "Cleaning Confirmed for 09/10/2025 at 8:00am"
type input ""Benjamin Rudnitsky" <support@conciergedrop.com>"
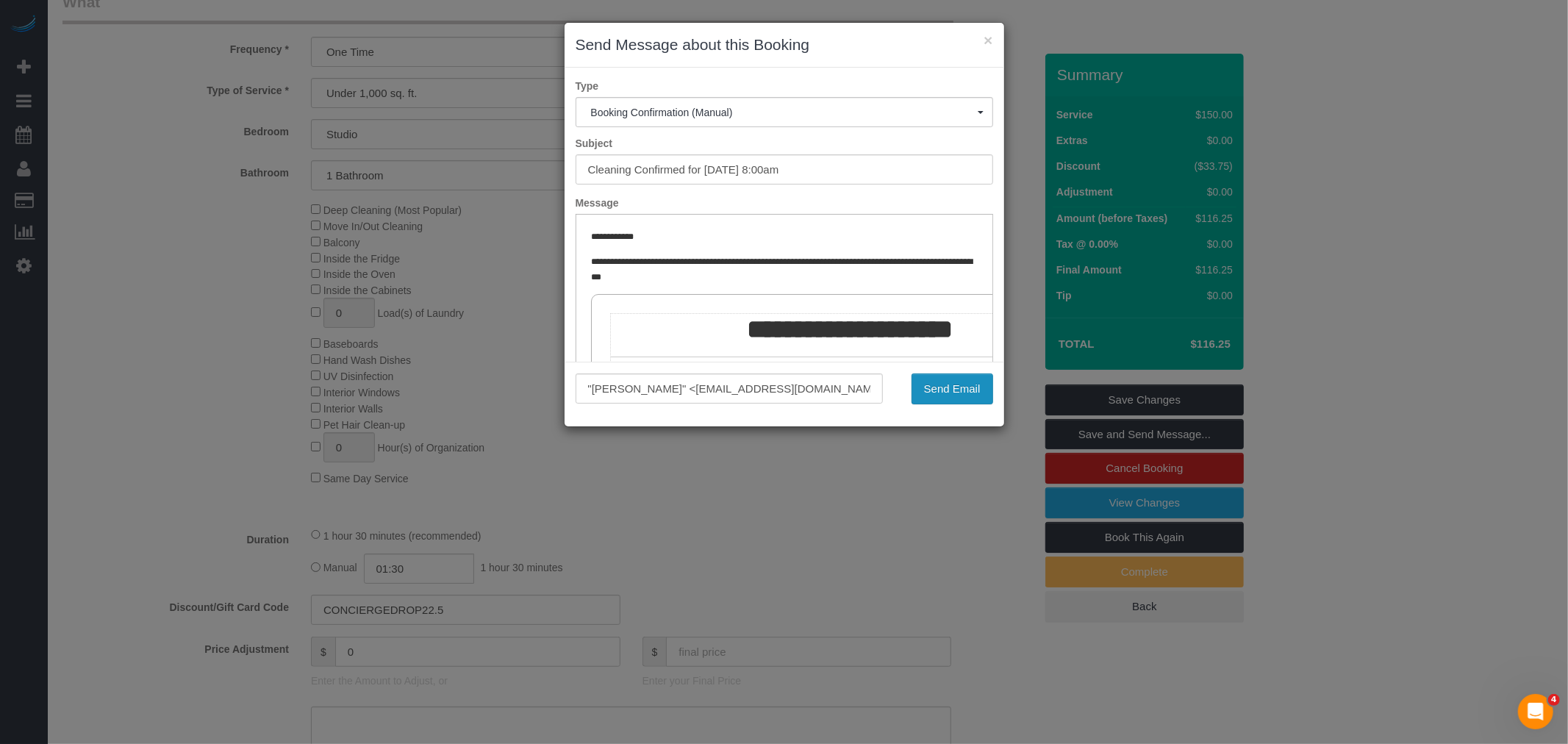
click at [965, 389] on button "Send Email" at bounding box center [952, 388] width 82 height 31
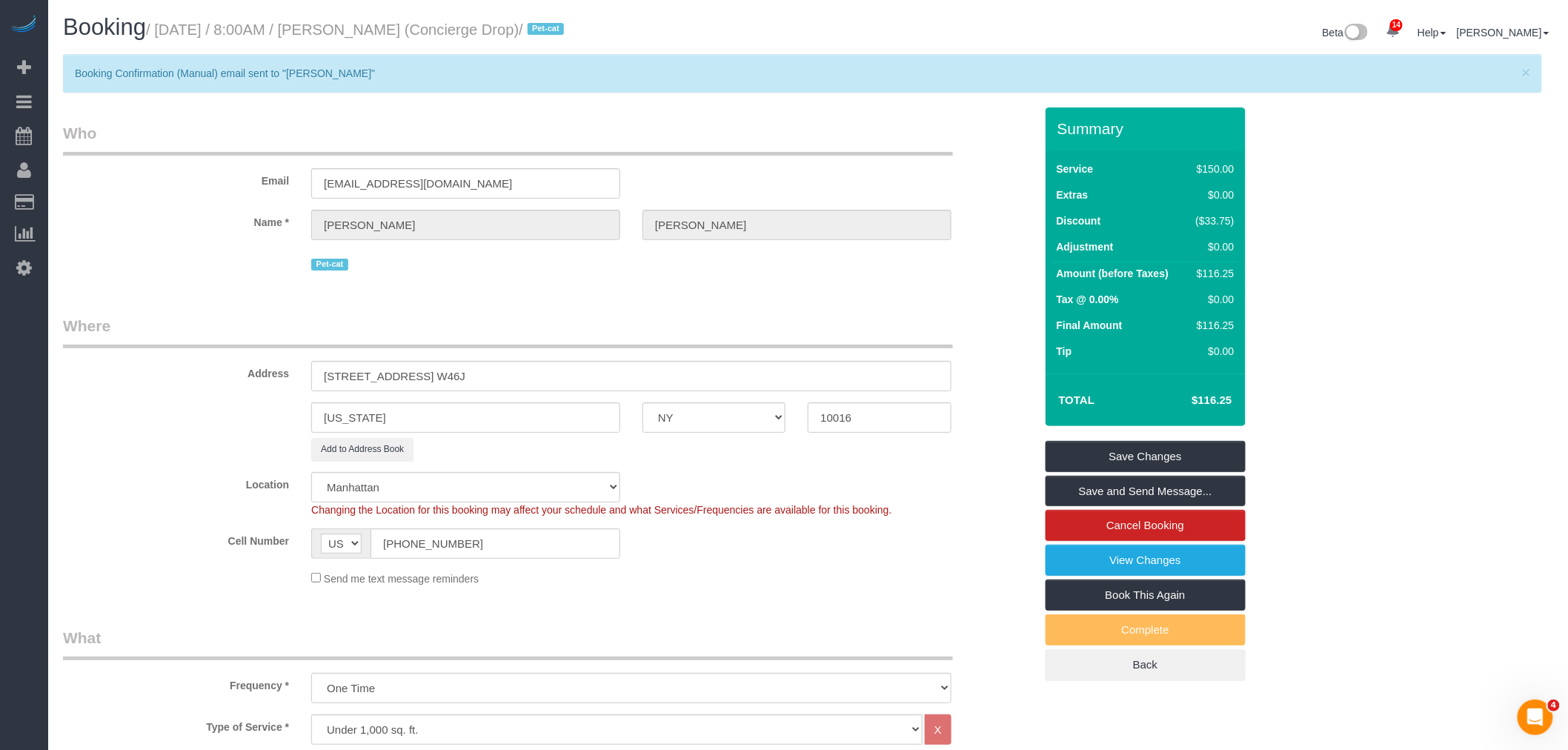
click at [827, 157] on div "Email support@conciergedrop.com" at bounding box center [549, 160] width 993 height 76
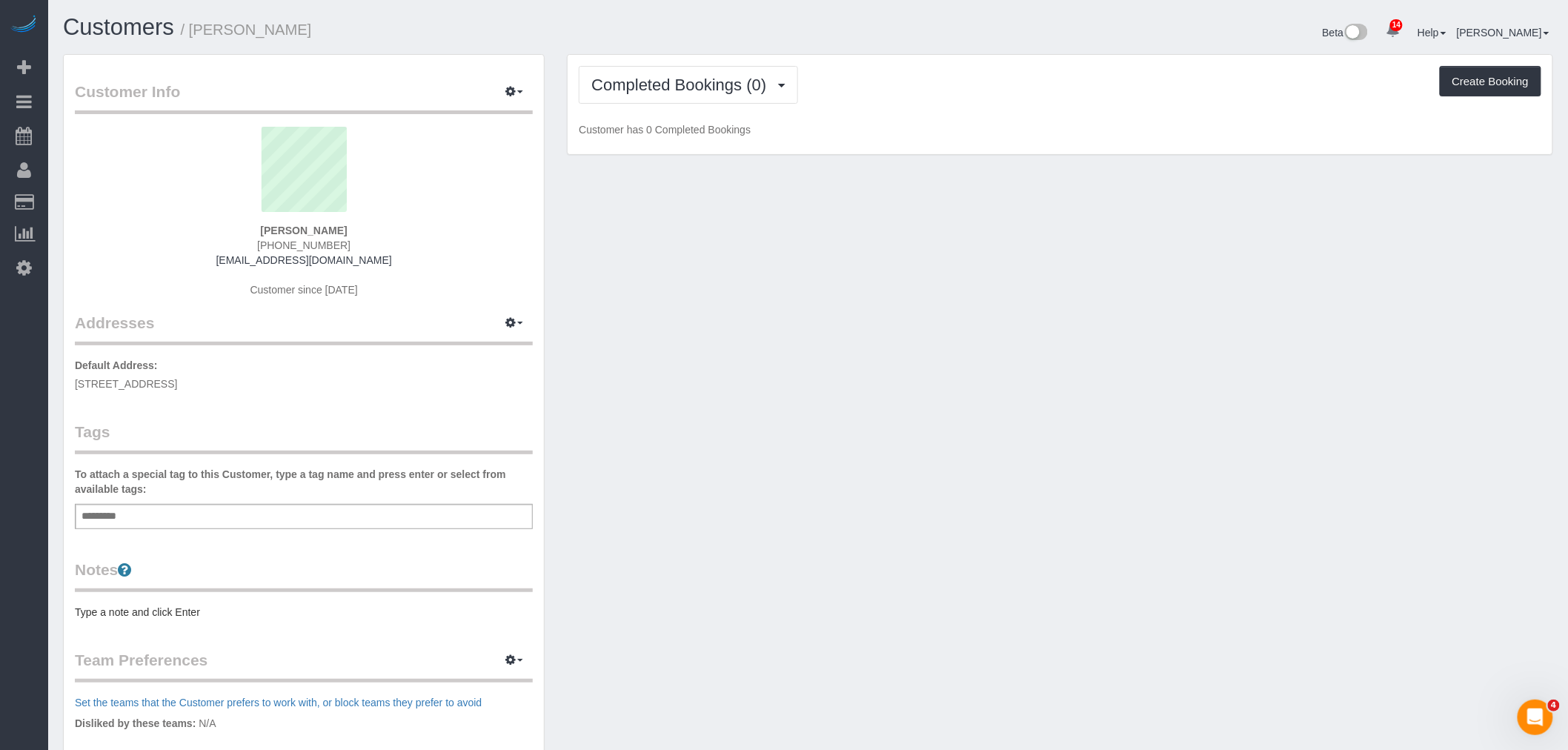
click at [177, 379] on span "57-15 69th lane apt 3, maspeth, NY 11378" at bounding box center [126, 383] width 102 height 12
copy span "11378"
click at [177, 380] on span "57-15 69th lane apt 3, maspeth, NY 11378" at bounding box center [126, 383] width 102 height 12
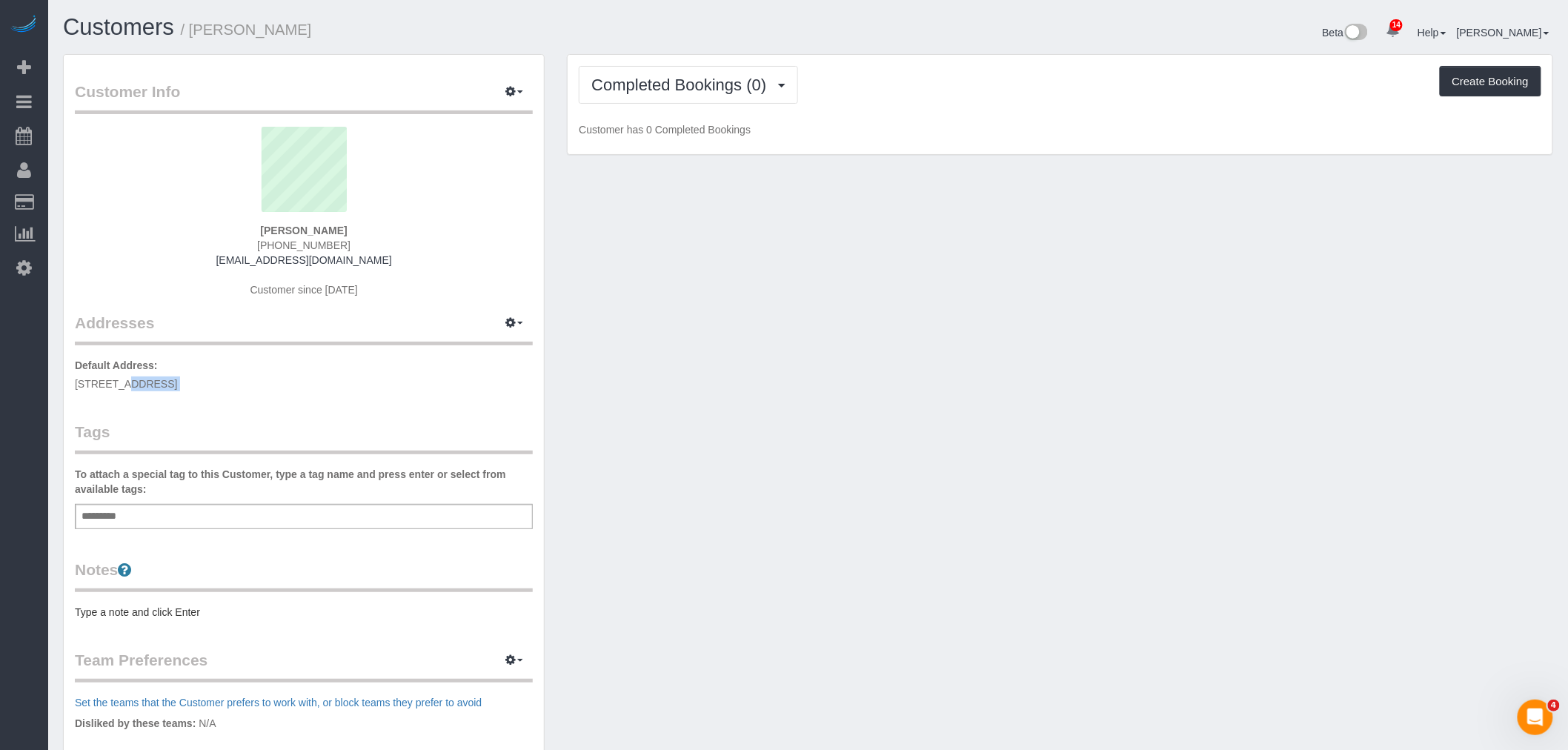
click at [177, 380] on span "57-15 69th lane apt 3, maspeth, NY 11378" at bounding box center [126, 383] width 102 height 12
copy div "57-15 69th lane apt 3, maspeth, NY 11378"
click at [680, 79] on span "Completed Bookings (0)" at bounding box center [682, 85] width 182 height 18
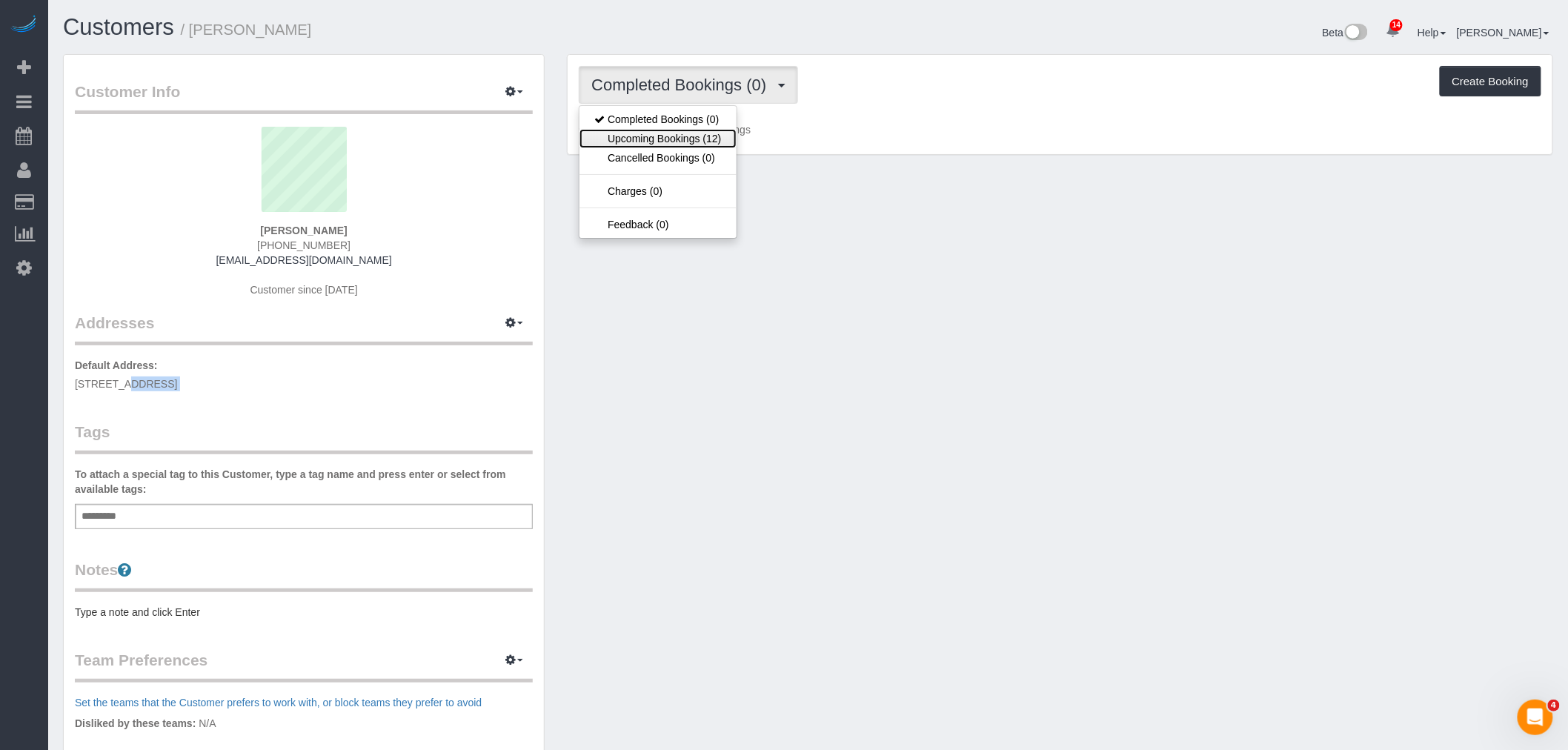
click at [675, 139] on link "Upcoming Bookings (12)" at bounding box center [657, 138] width 156 height 19
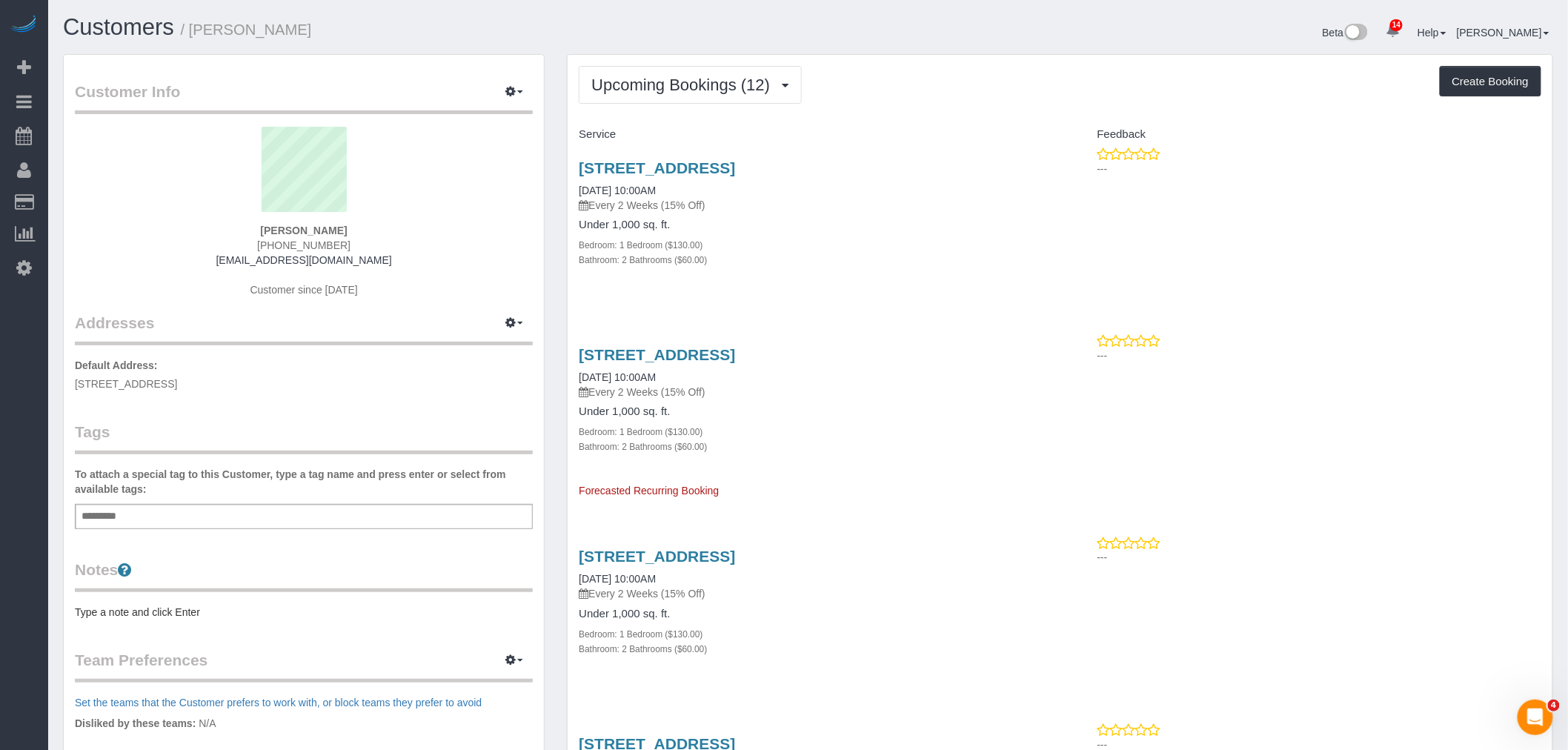
click at [990, 159] on div "57-15 69th Lane Apt 3, Maspeth, NY 11378 09/18/2025 10:00AM Every 2 Weeks (15% …" at bounding box center [813, 221] width 492 height 150
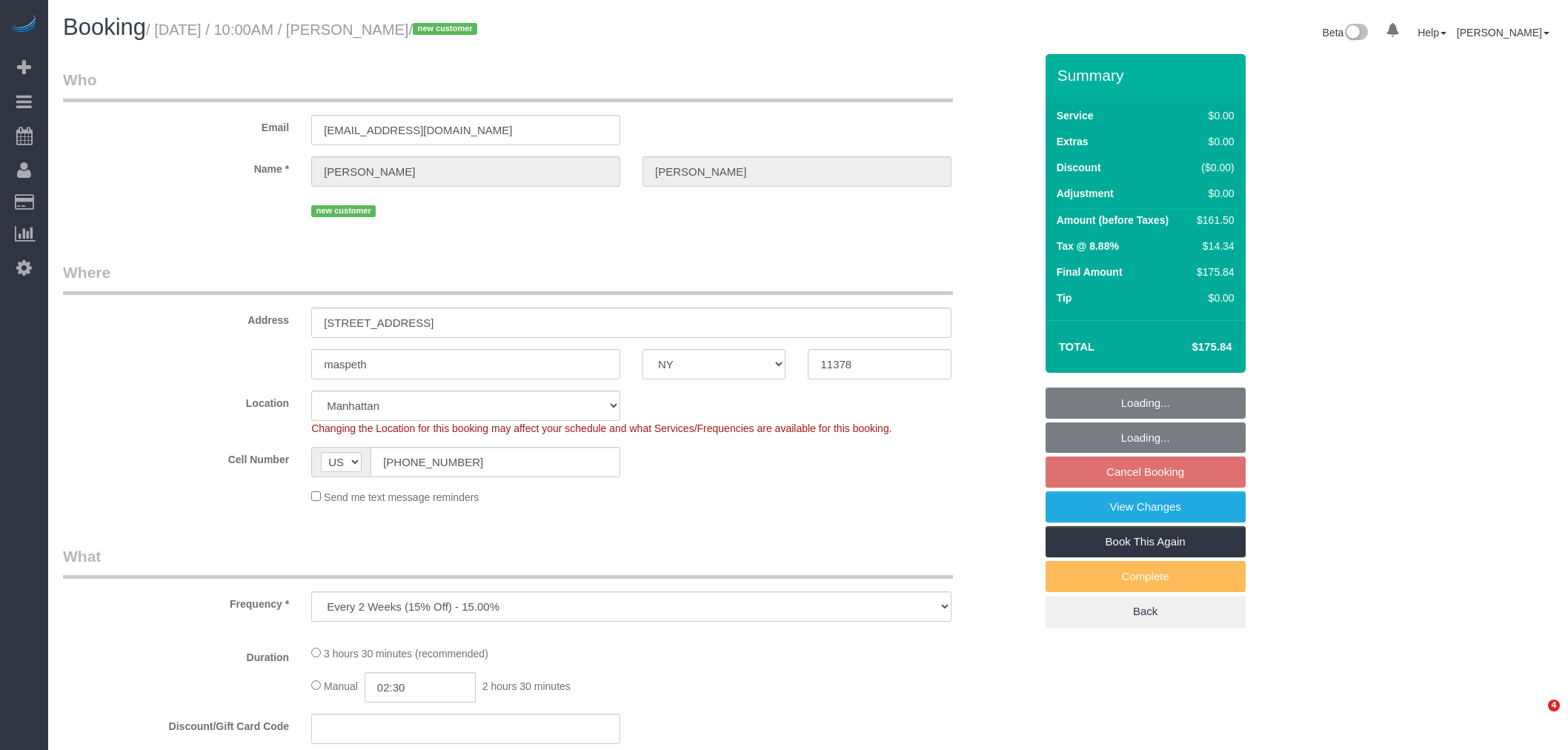
select select "NY"
select select "string:stripe-pm_1S4kH04VGloSiKo7jBUQZBFh"
select select "number:58"
select select "number:90"
select select "number:15"
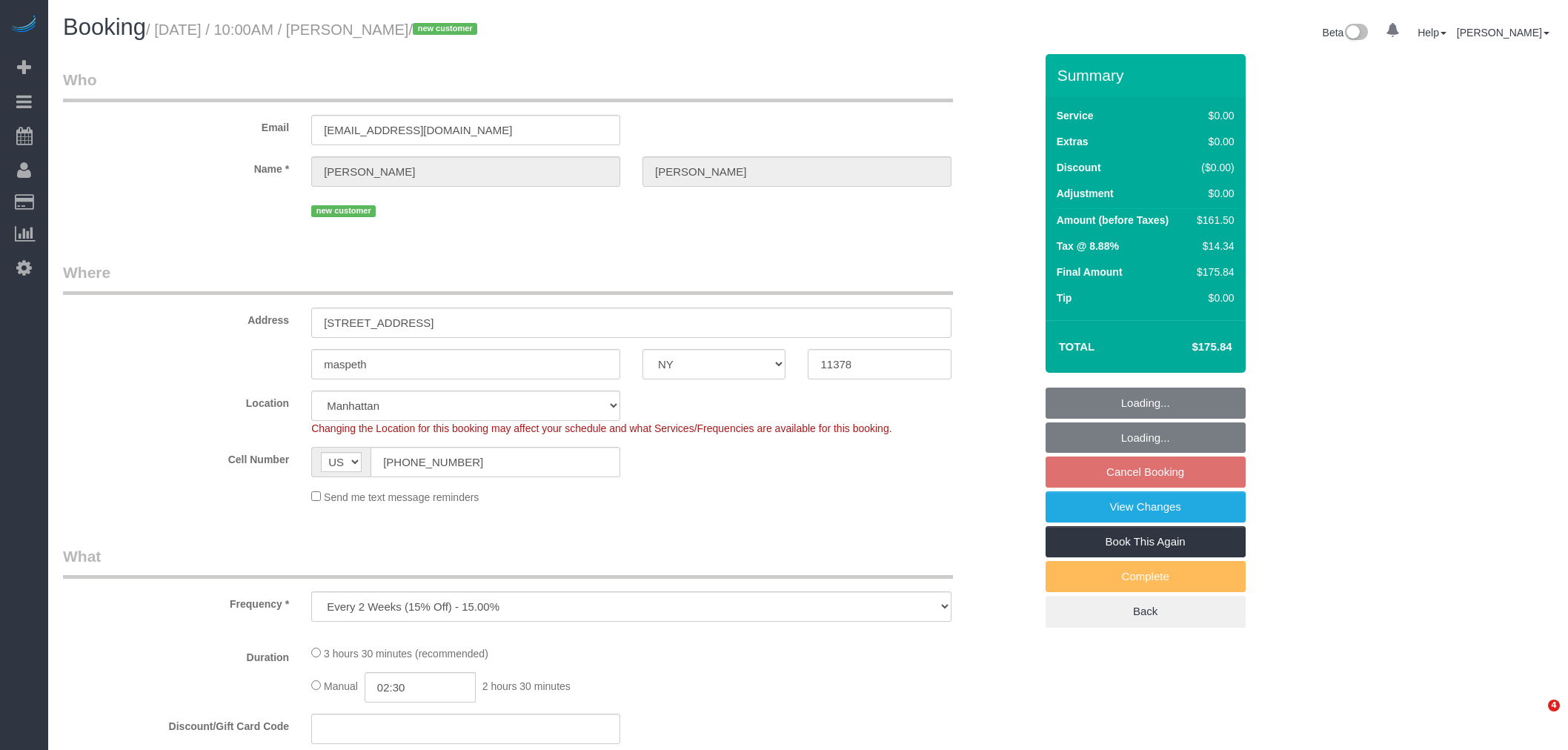
select select "number:7"
select select "object:999"
select select "spot3"
select select "1"
select select "2"
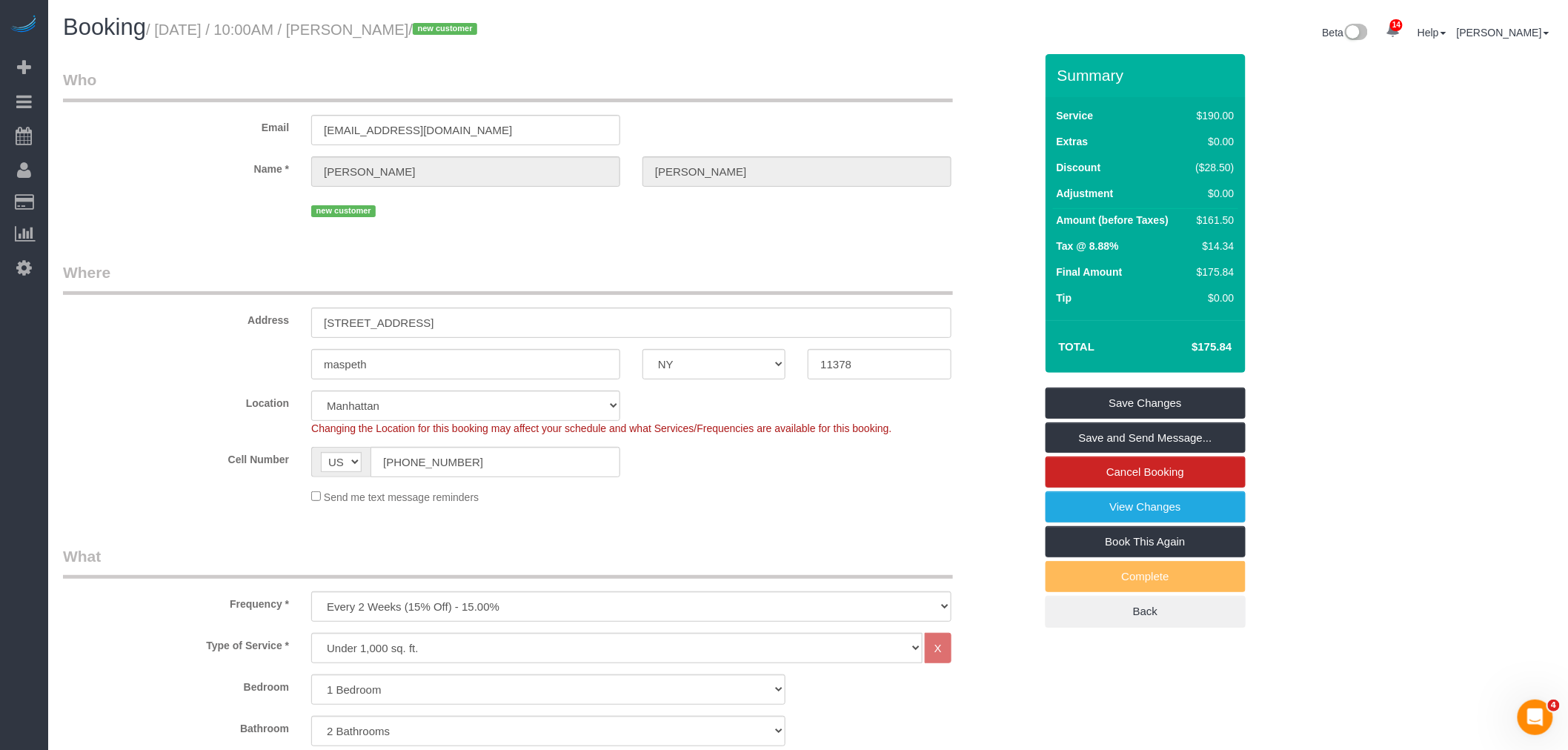
drag, startPoint x: 638, startPoint y: 71, endPoint x: 647, endPoint y: 104, distance: 34.2
click at [640, 72] on legend "Who" at bounding box center [508, 85] width 890 height 33
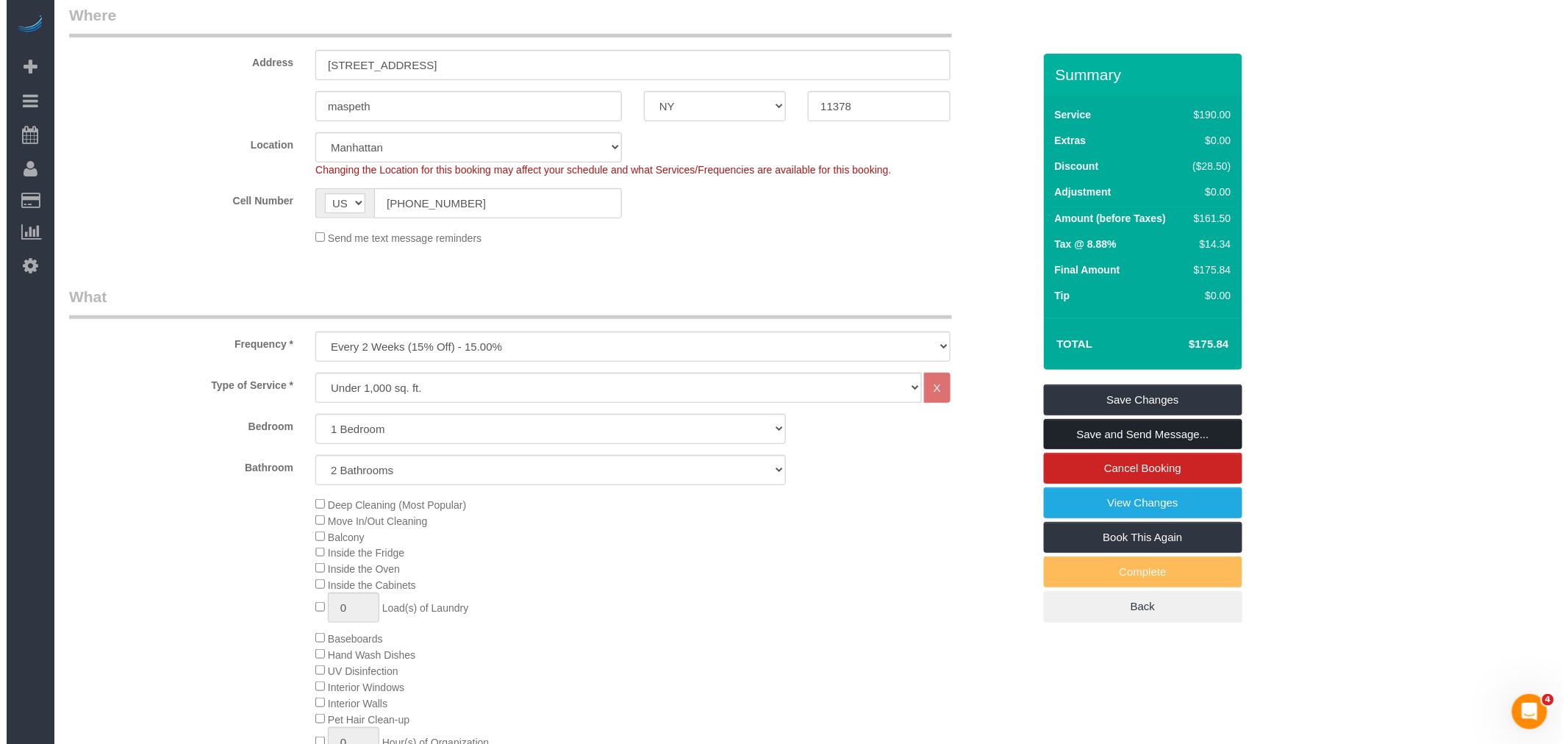
scroll to position [327, 0]
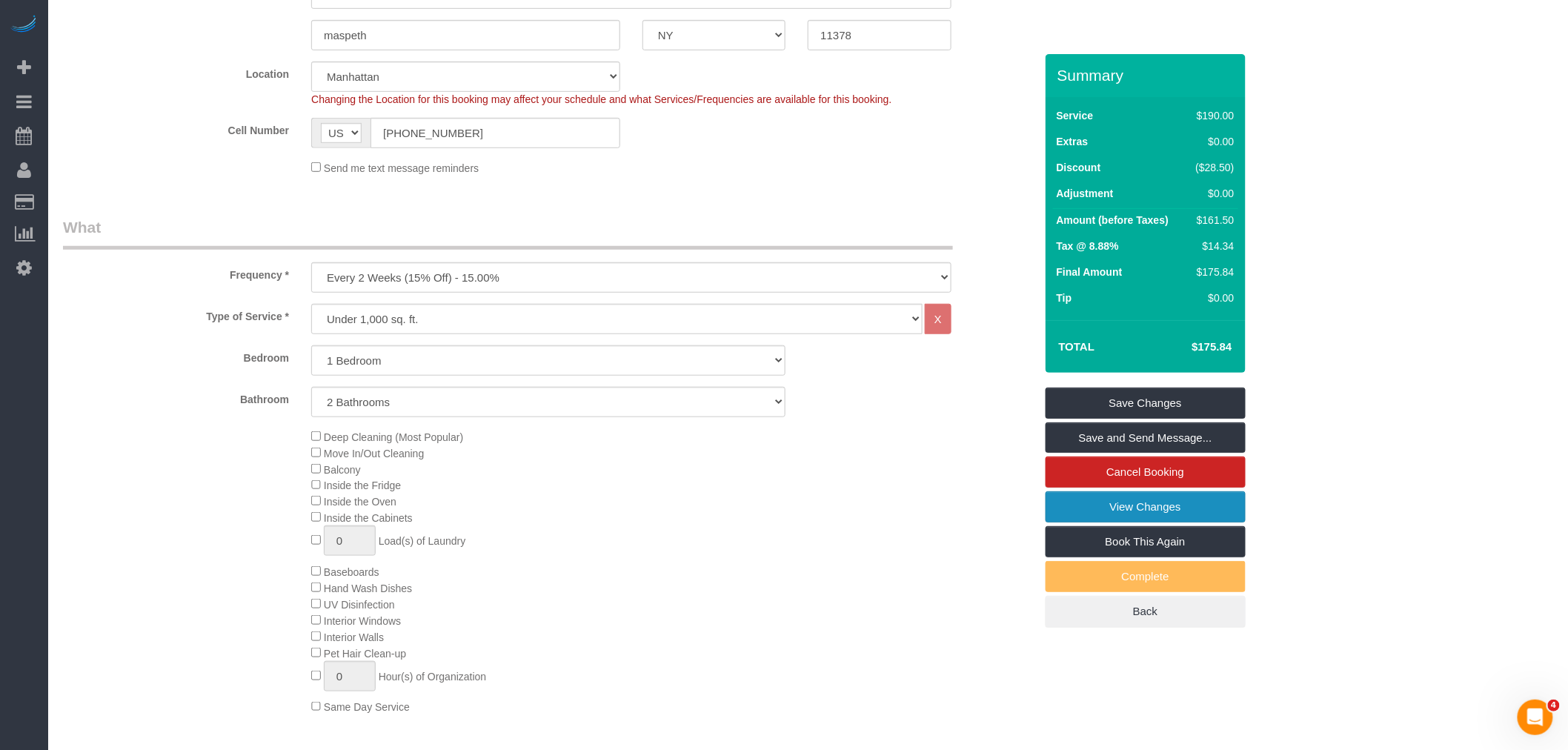
click at [1136, 507] on link "View Changes" at bounding box center [1145, 507] width 200 height 31
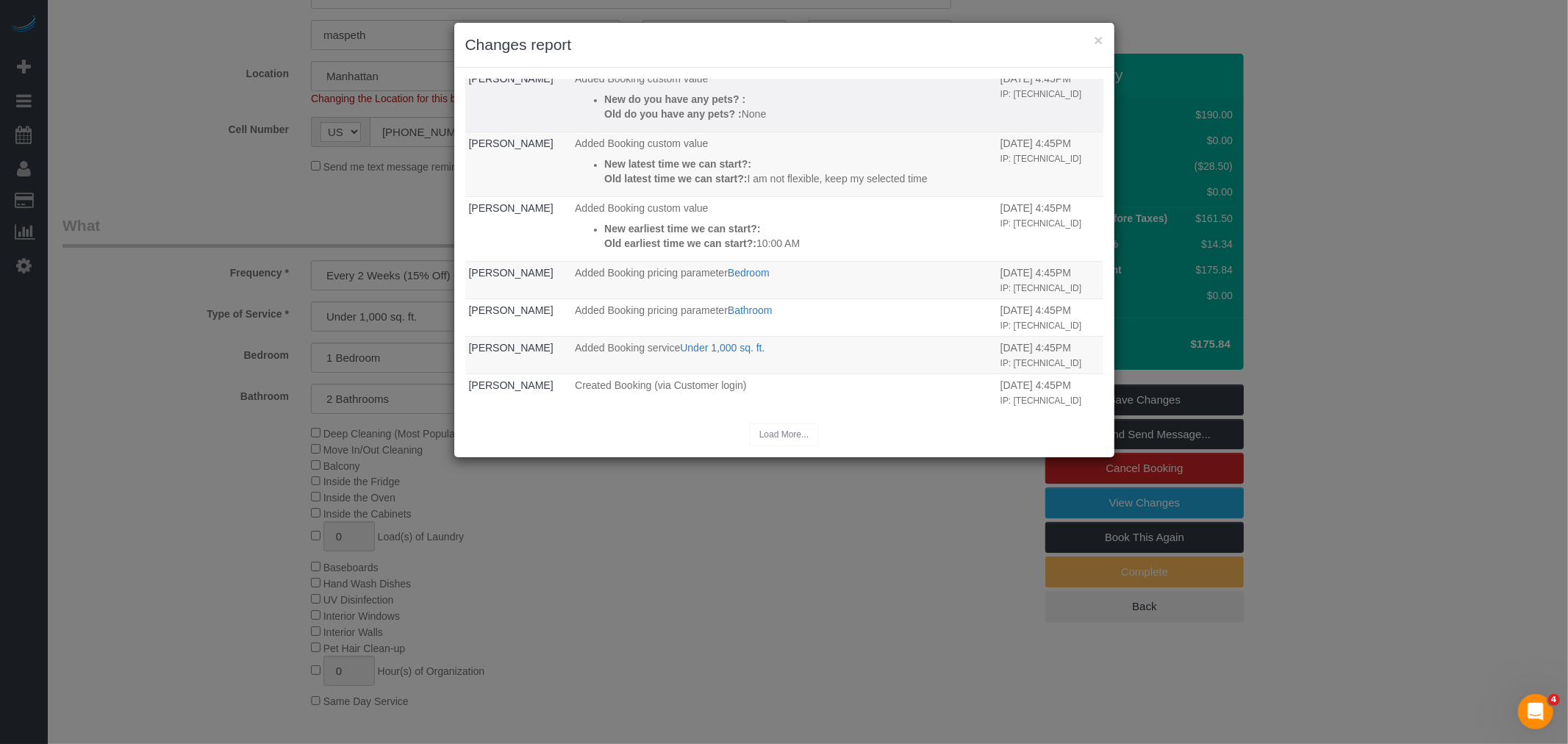
scroll to position [239, 0]
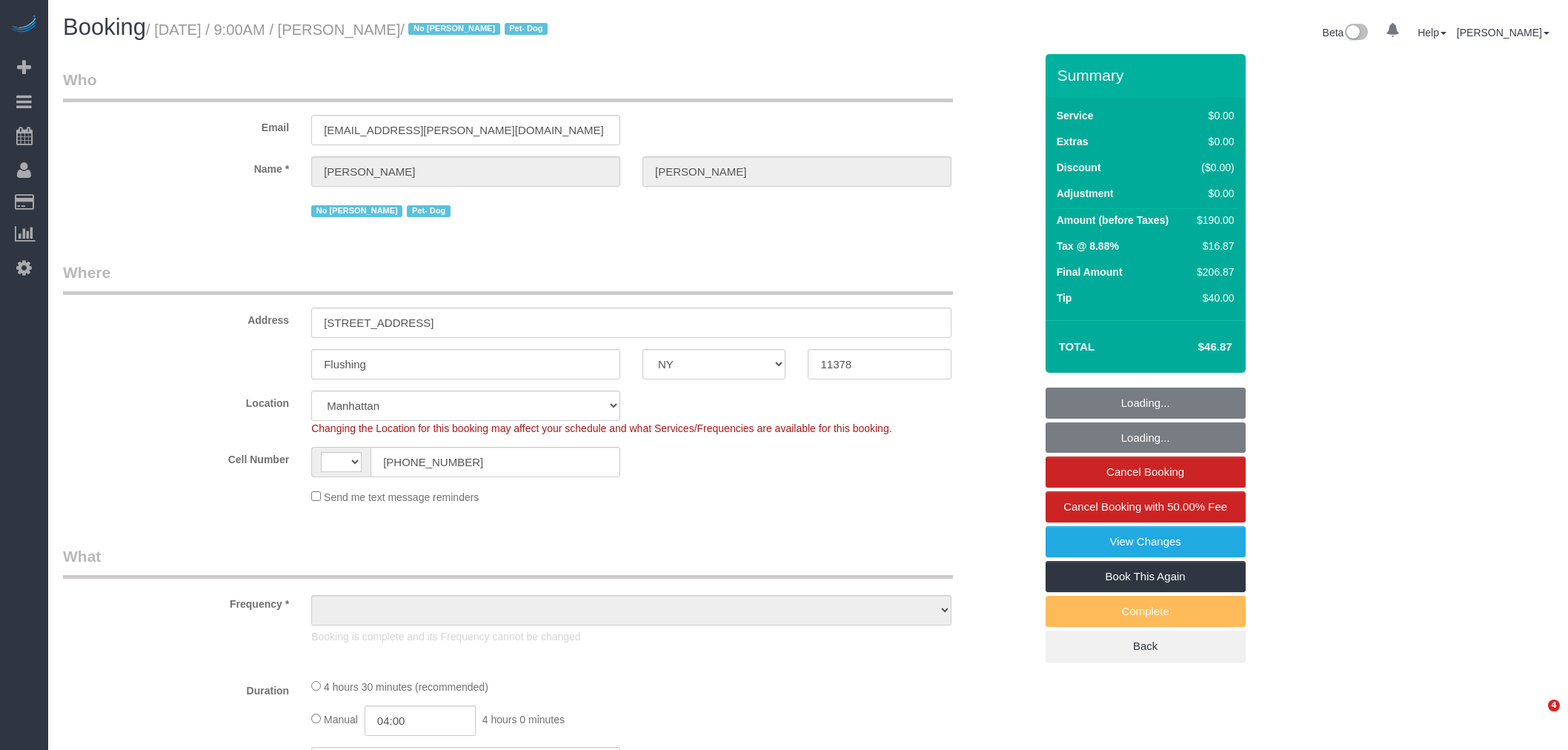
select select "NY"
select select "2"
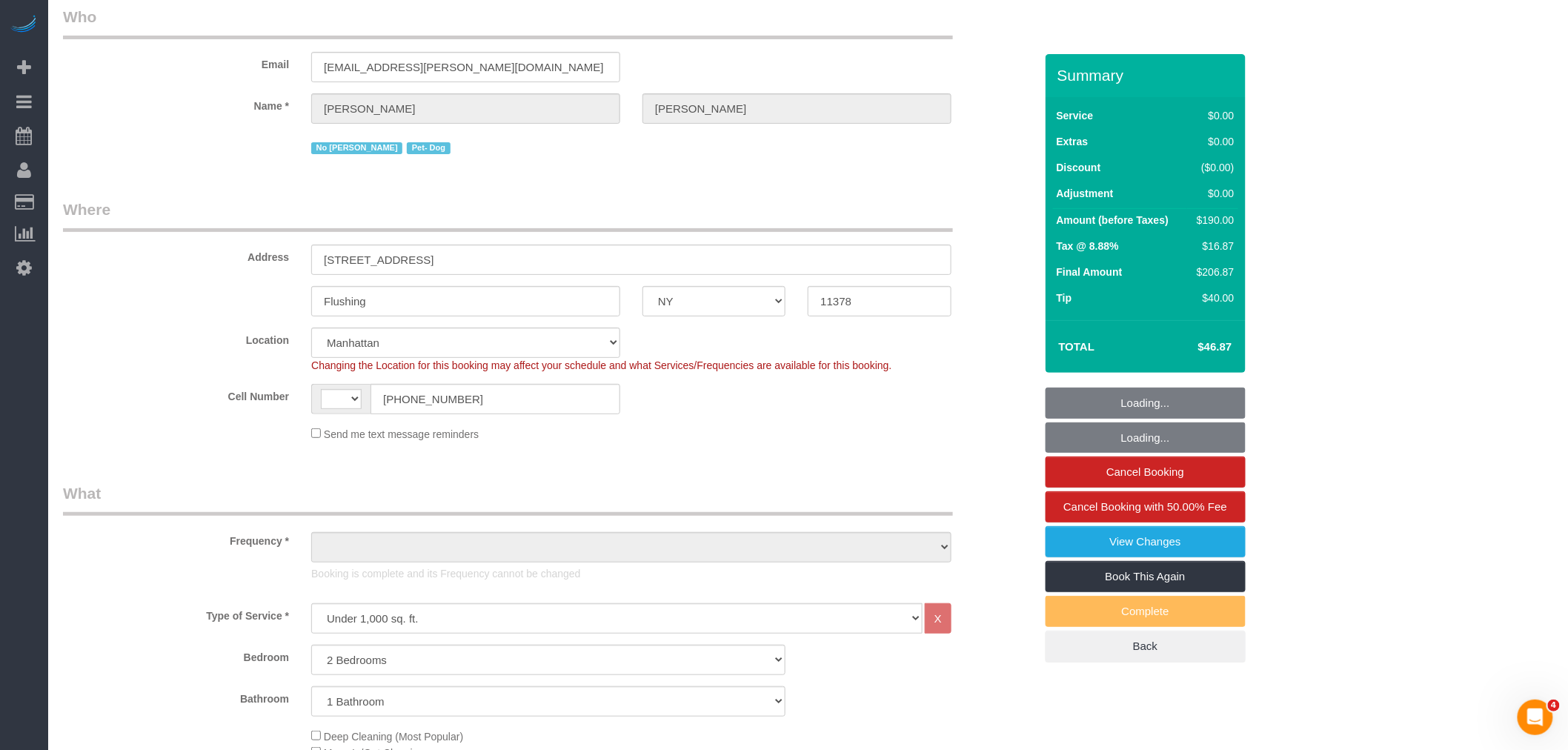
select select "string:[GEOGRAPHIC_DATA]"
select select "object:864"
select select "string:stripe-pm_1RnmRH4VGloSiKo78PgaNAJg"
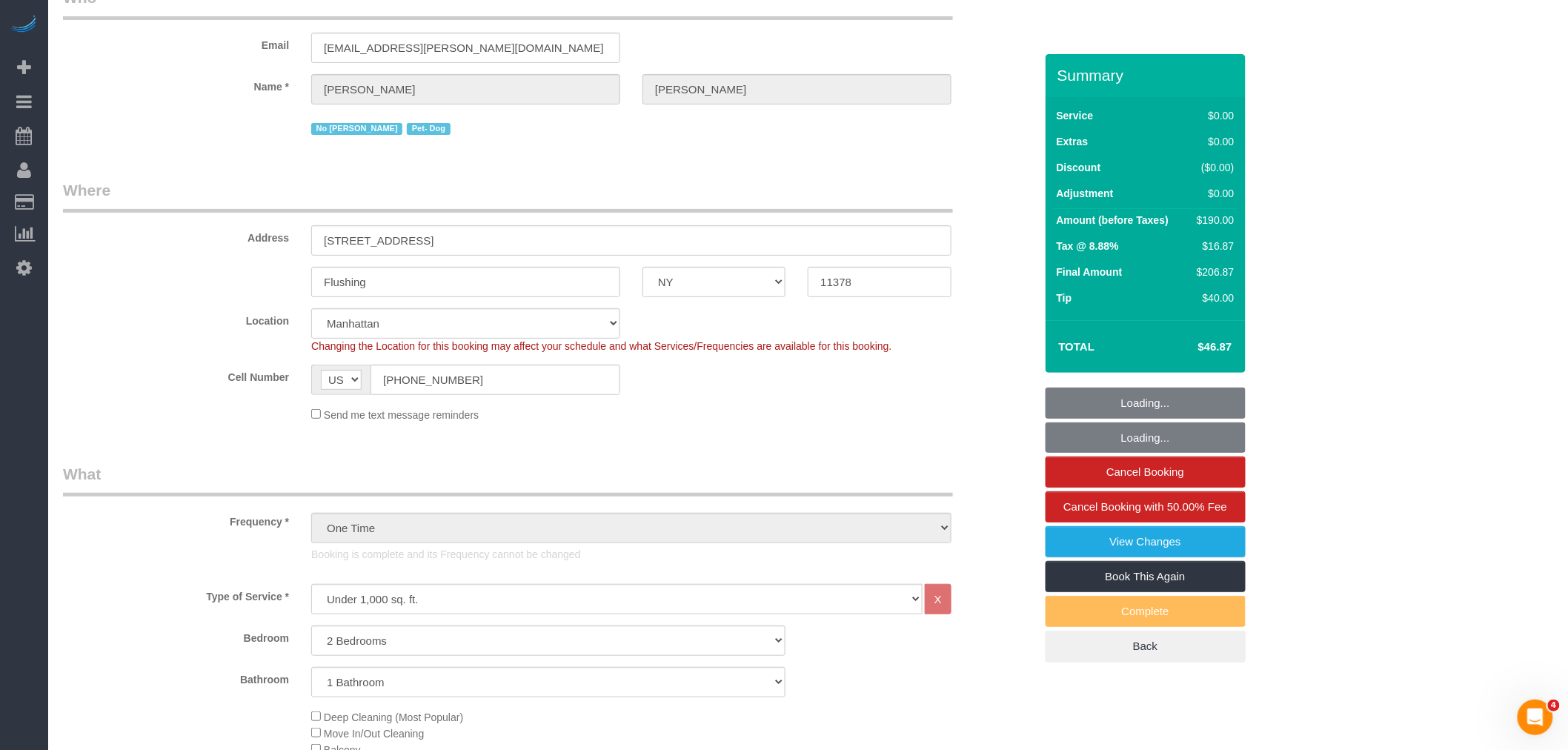
select select "spot1"
select select "number:56"
select select "number:74"
select select "number:13"
select select "number:5"
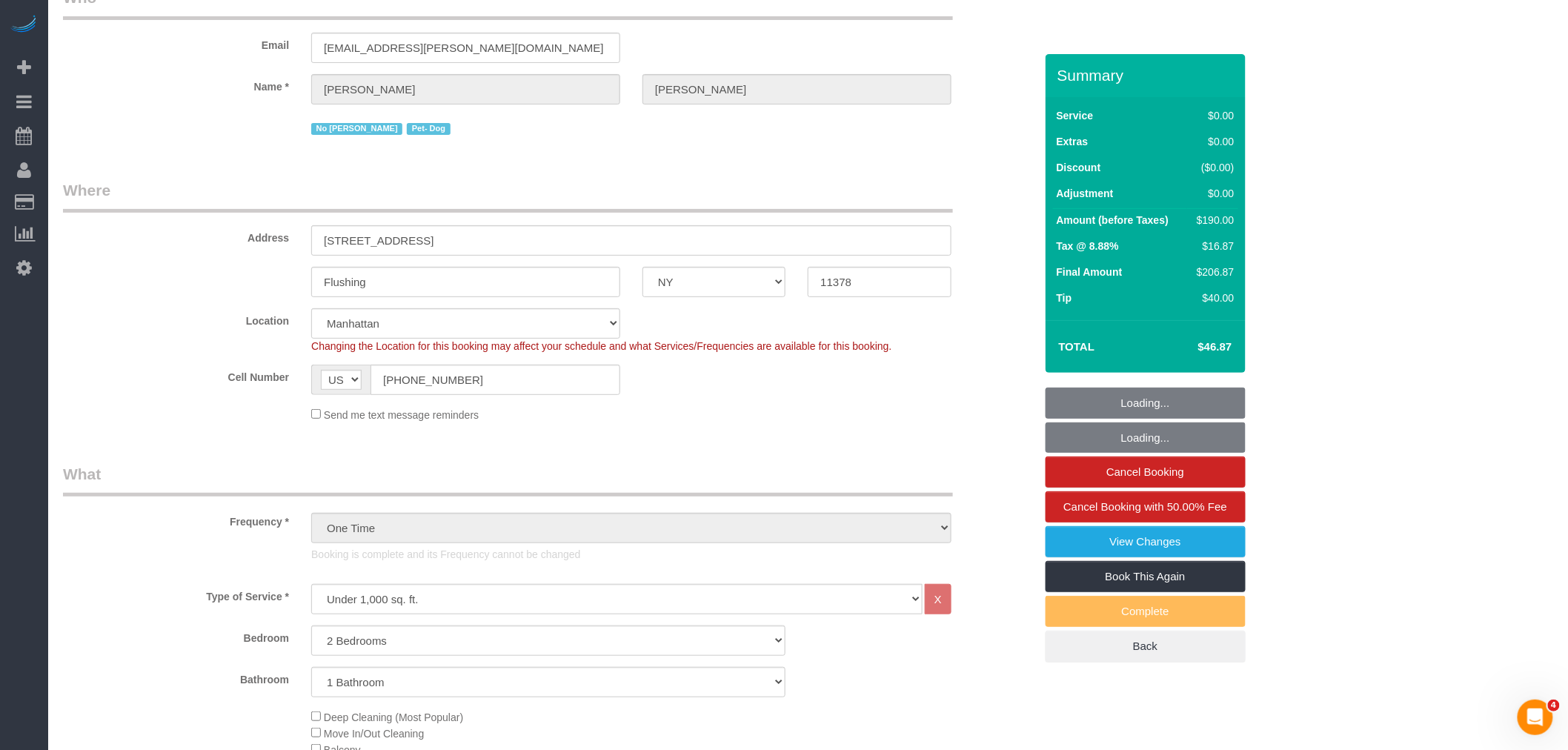
select select "2"
select select "object:1474"
